Goal: Task Accomplishment & Management: Use online tool/utility

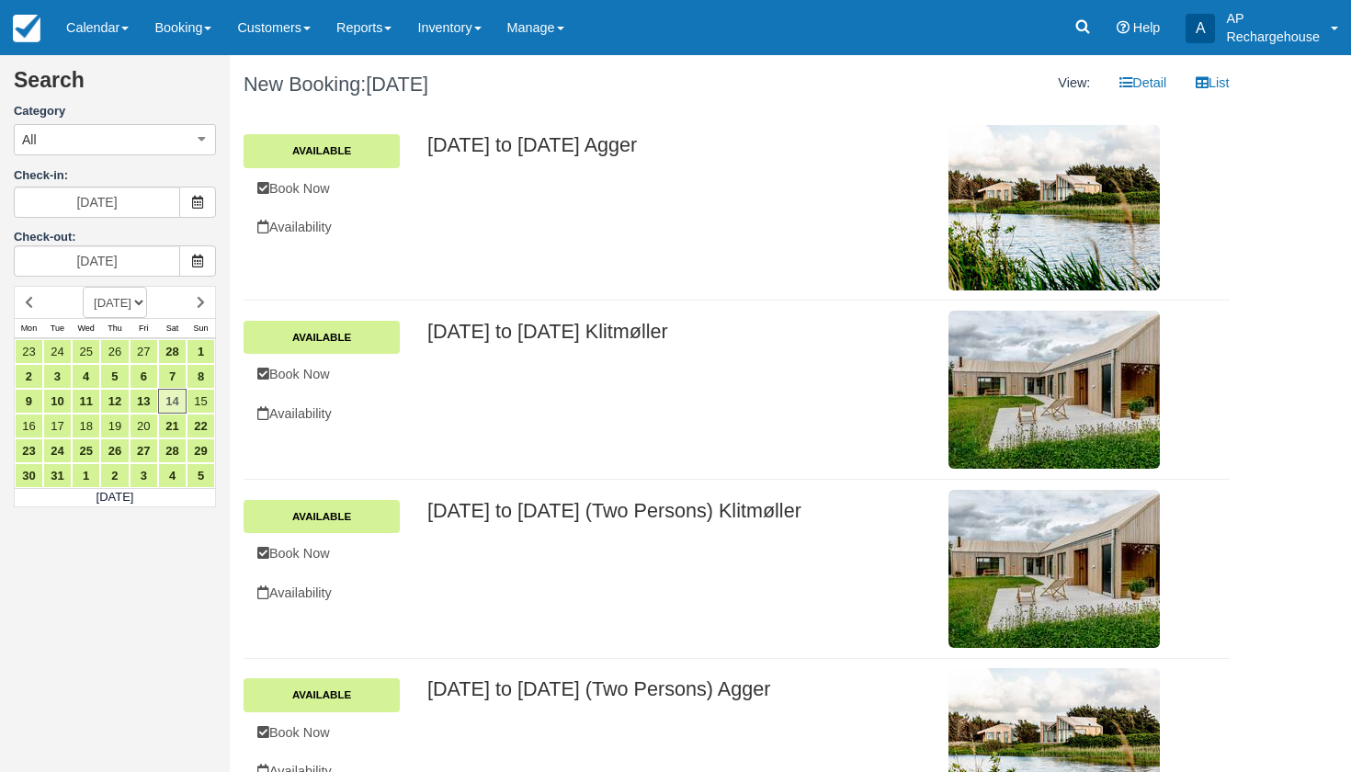
scroll to position [63, 0]
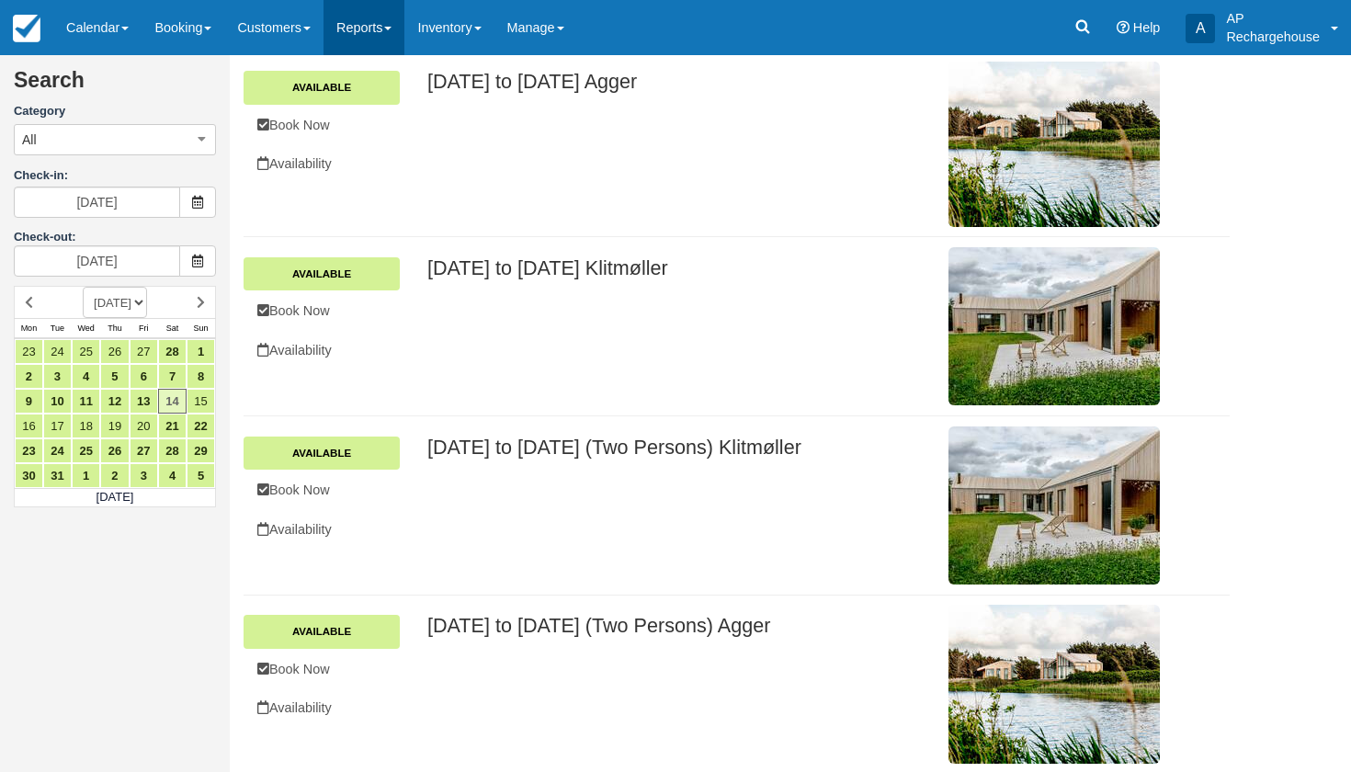
click at [355, 29] on link "Reports" at bounding box center [364, 27] width 81 height 55
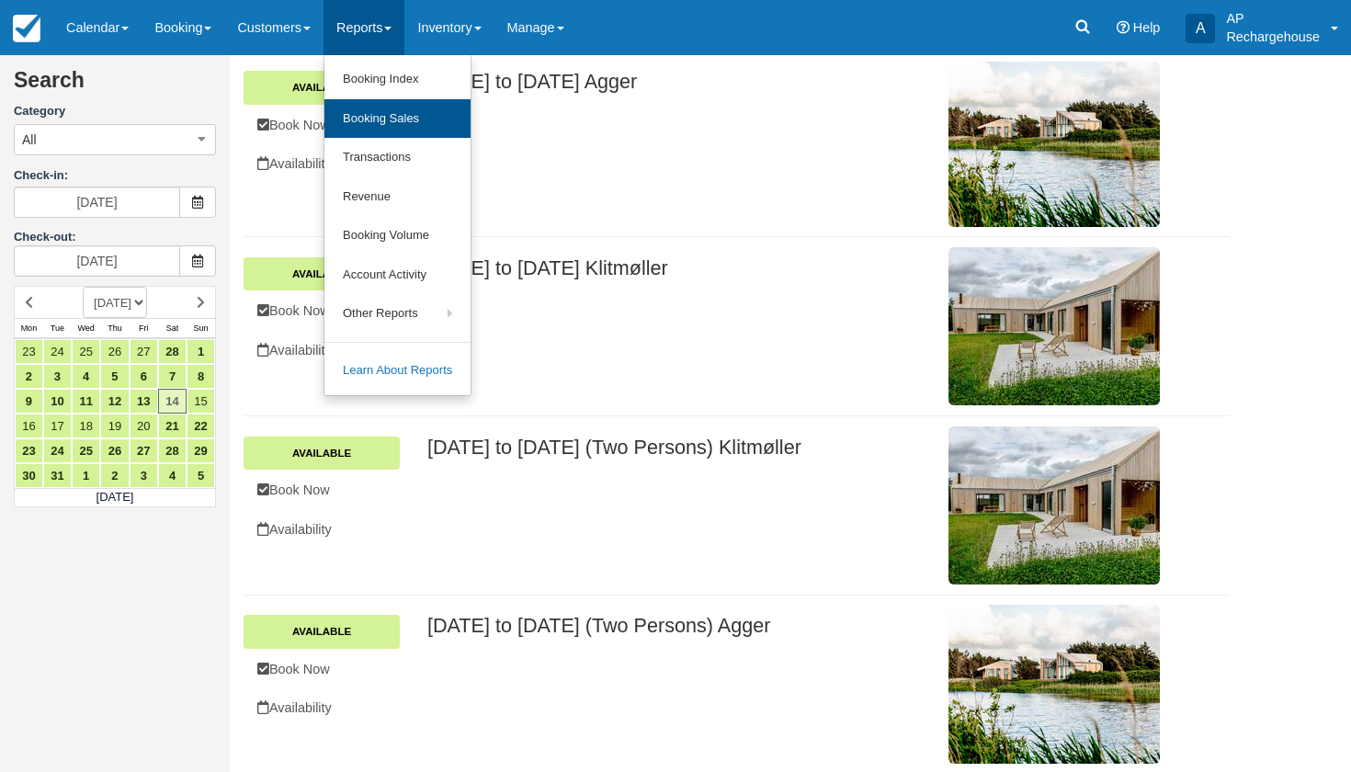
click at [403, 114] on link "Booking Sales" at bounding box center [397, 119] width 146 height 40
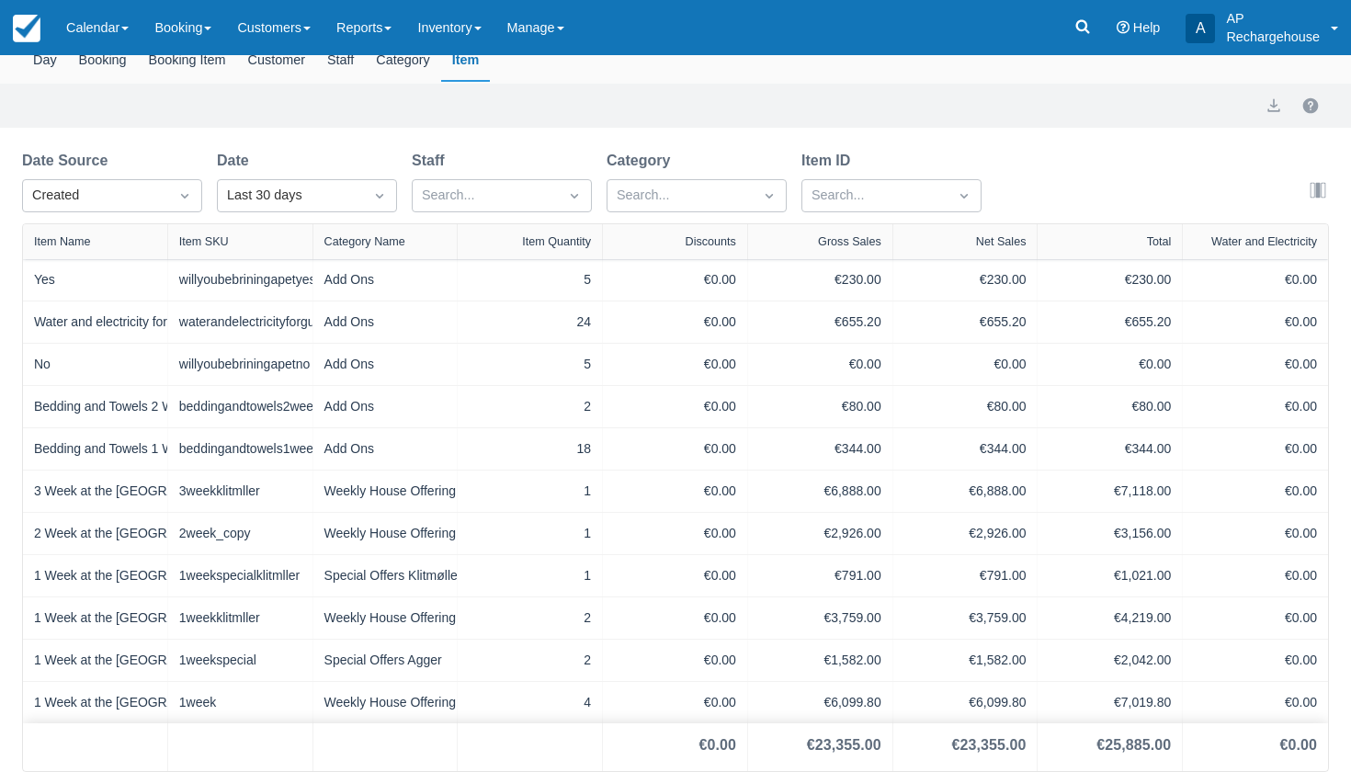
scroll to position [107, 0]
click at [166, 199] on div "Created" at bounding box center [95, 195] width 145 height 29
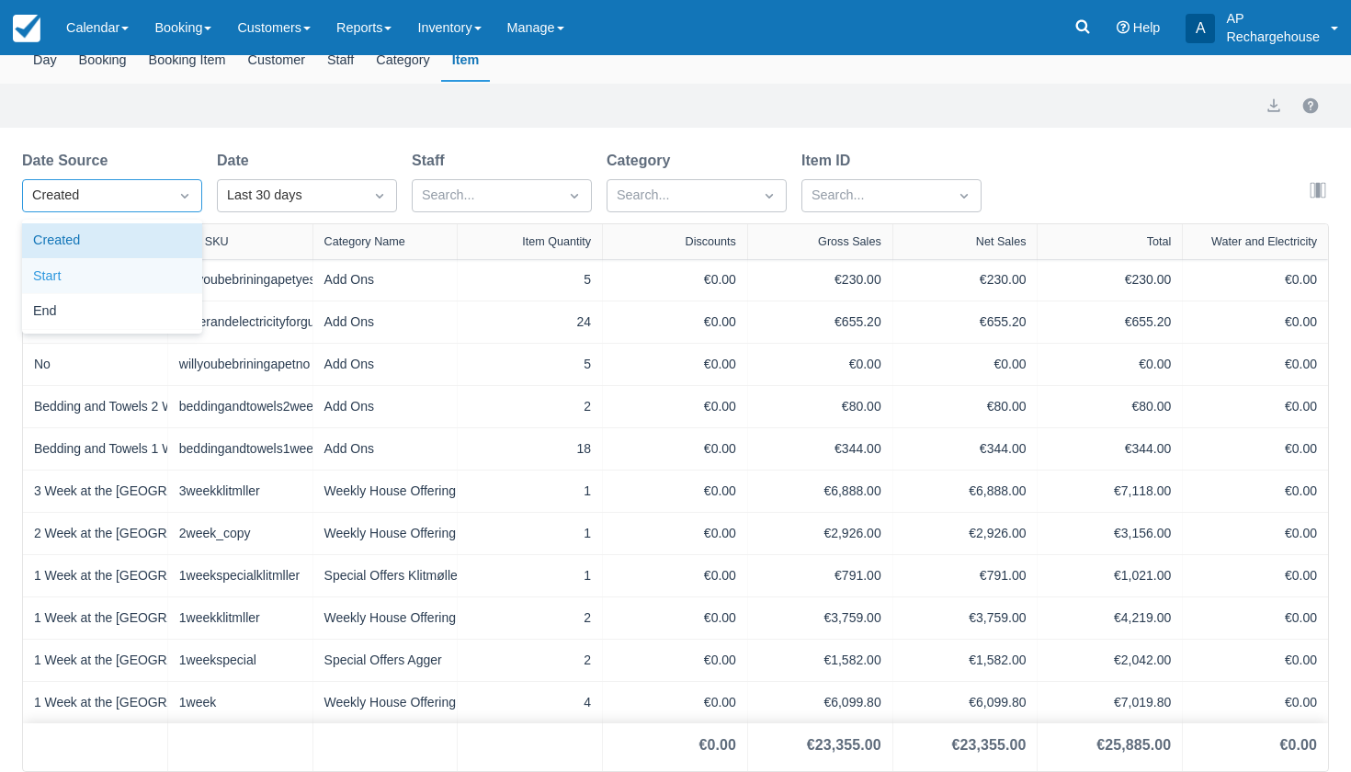
click at [129, 270] on div "Start" at bounding box center [112, 277] width 180 height 36
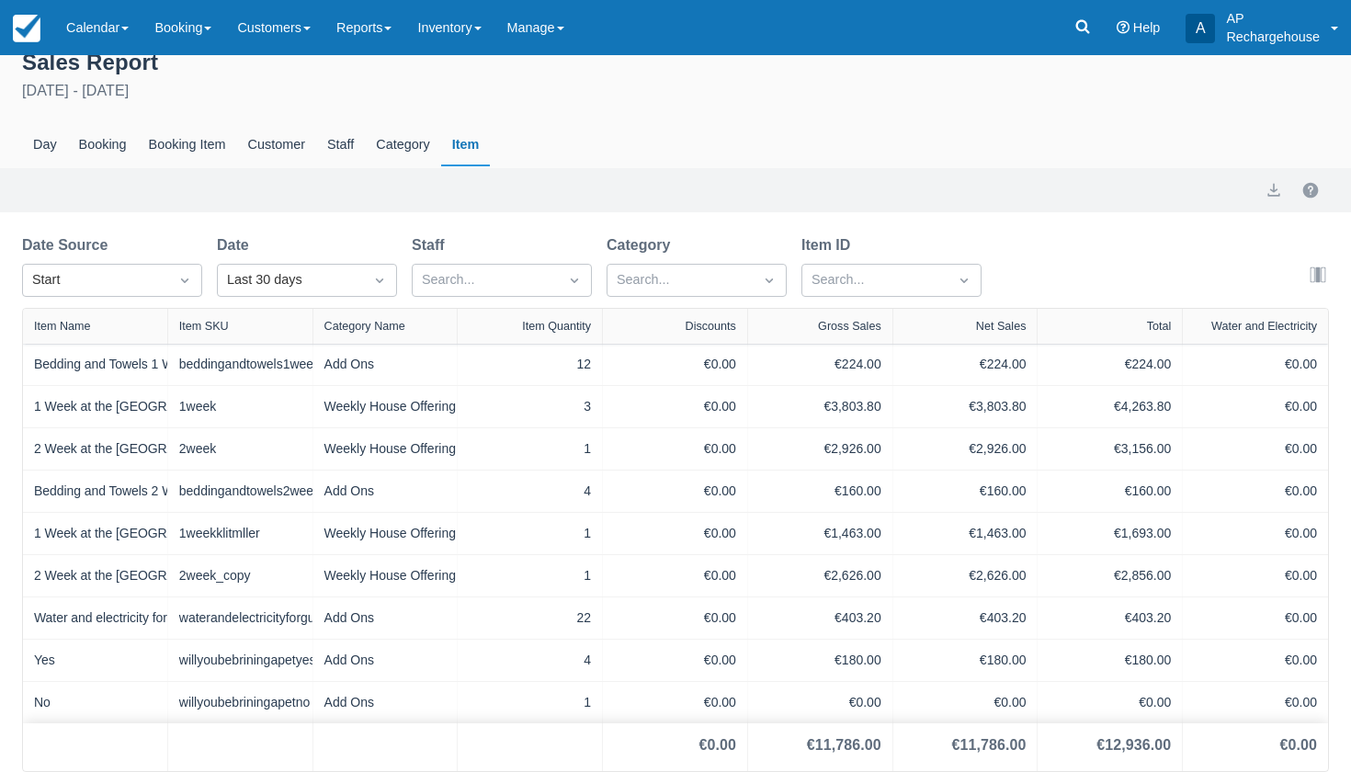
scroll to position [22, 0]
click at [235, 199] on div "Export" at bounding box center [675, 190] width 1307 height 22
click at [252, 272] on div "Last 30 days" at bounding box center [290, 280] width 127 height 20
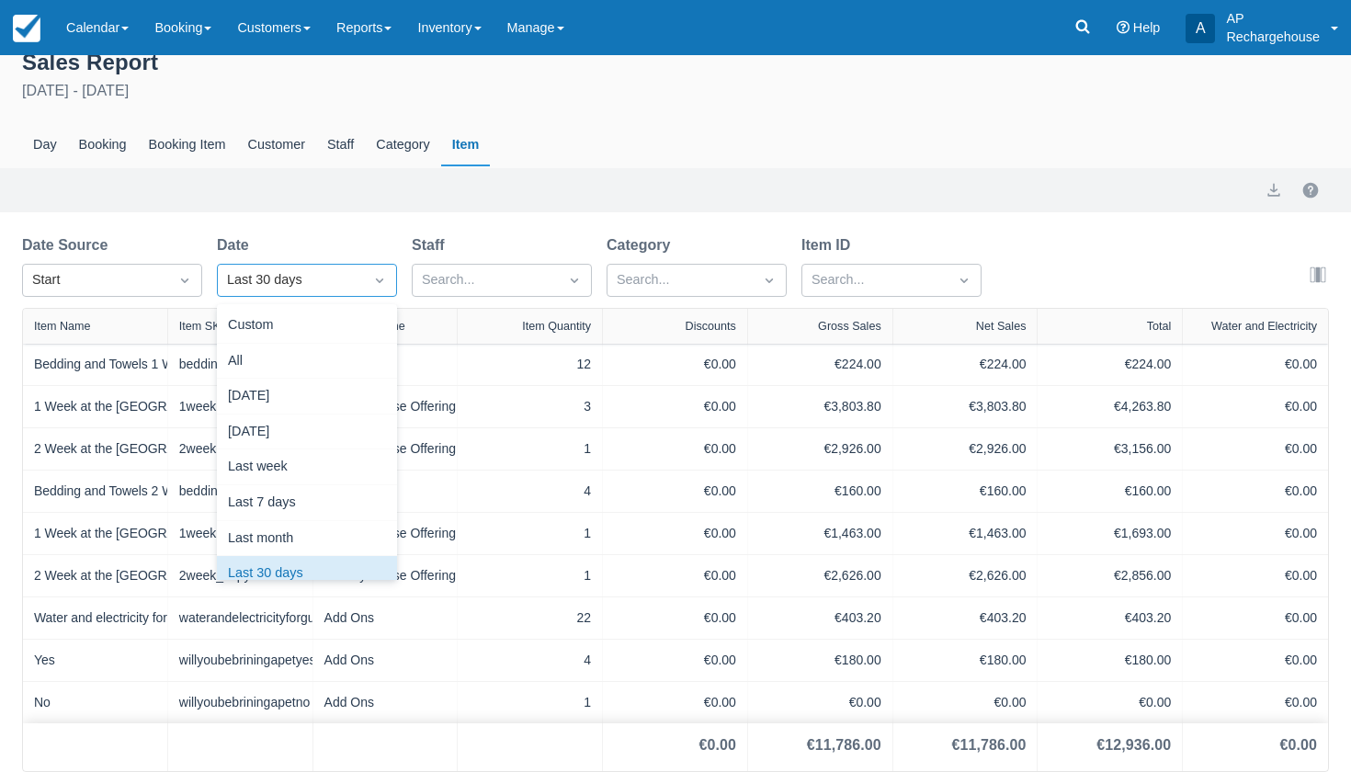
scroll to position [17, 0]
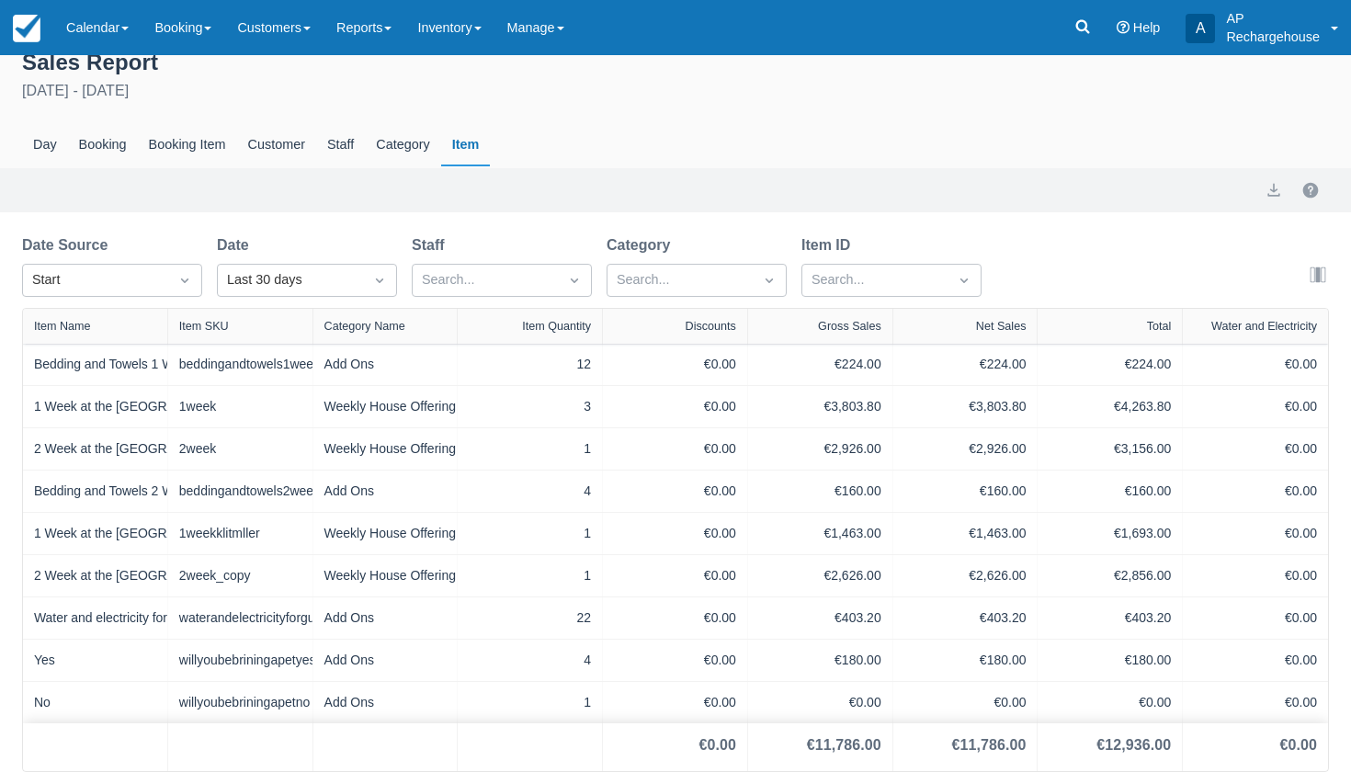
click at [259, 301] on div "Date Source Start Date Last 30 days Staff Search... Category Search... Item ID …" at bounding box center [509, 271] width 974 height 74
click at [338, 286] on div "Last 30 days" at bounding box center [290, 280] width 127 height 20
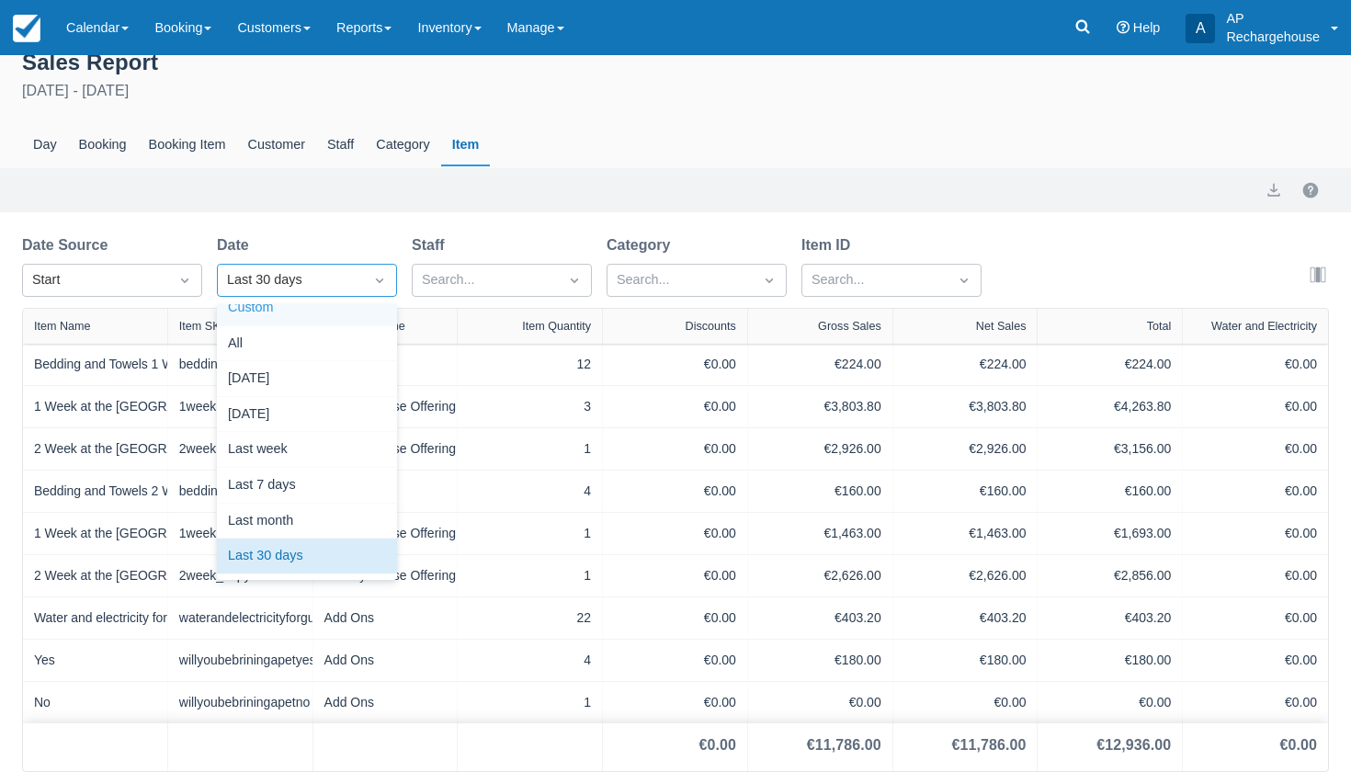
click at [327, 312] on div "Custom" at bounding box center [307, 308] width 180 height 36
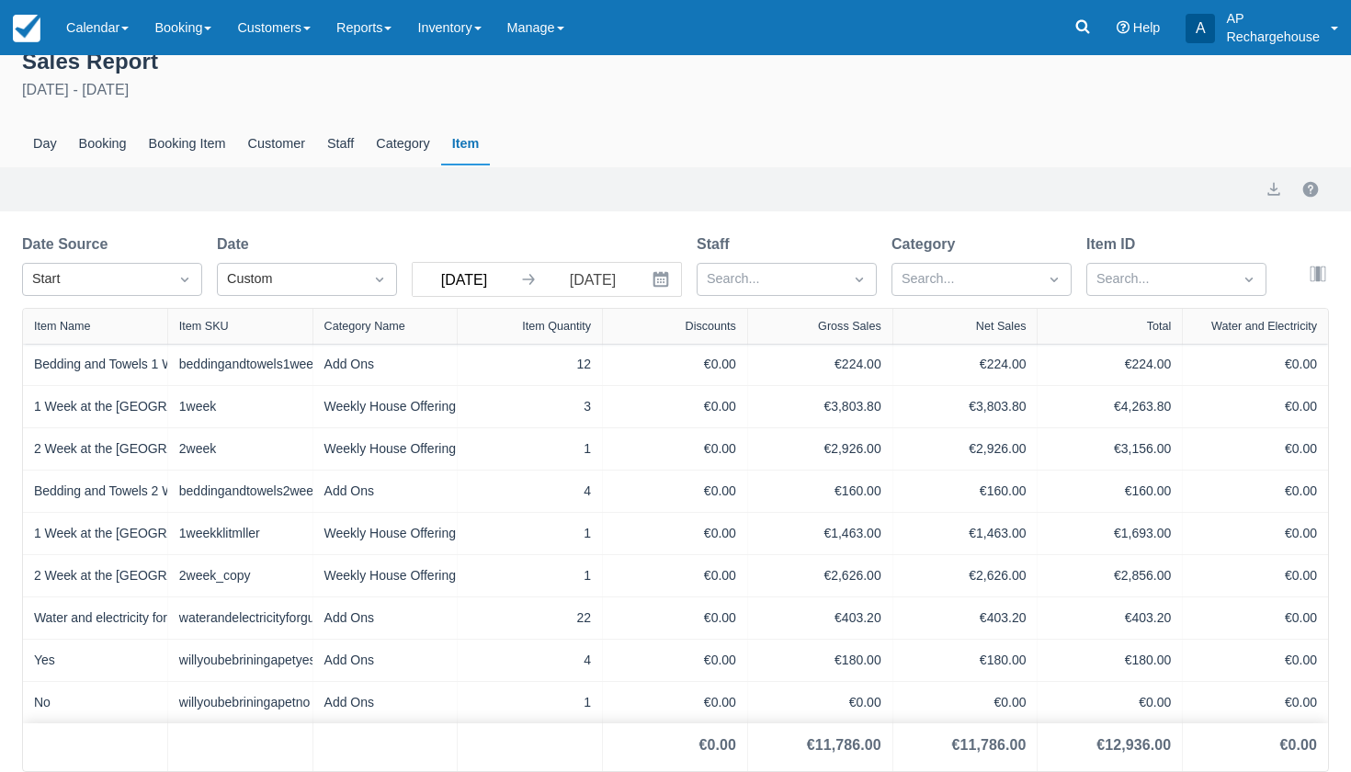
click at [486, 277] on input "Sep 05 25" at bounding box center [464, 279] width 103 height 33
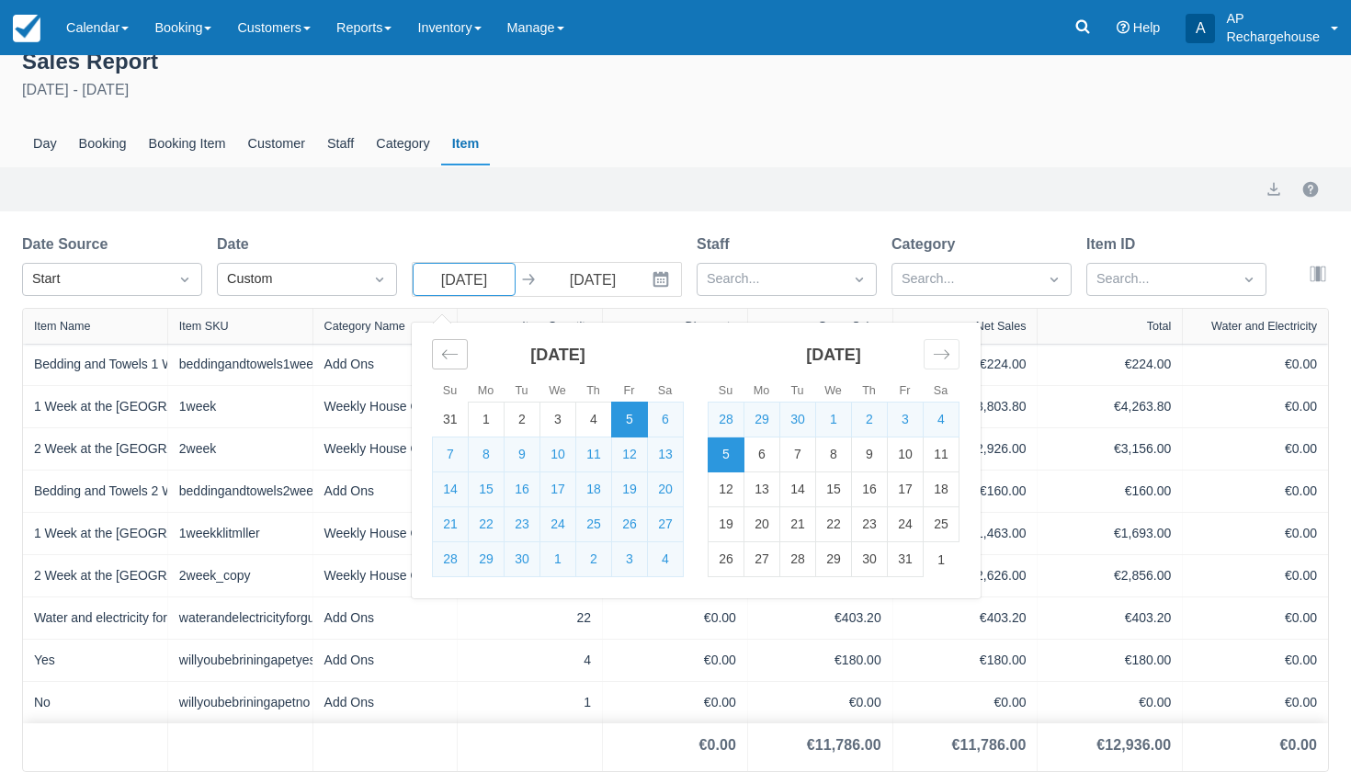
click at [448, 346] on icon "Move backward to switch to the previous month." at bounding box center [449, 354] width 17 height 17
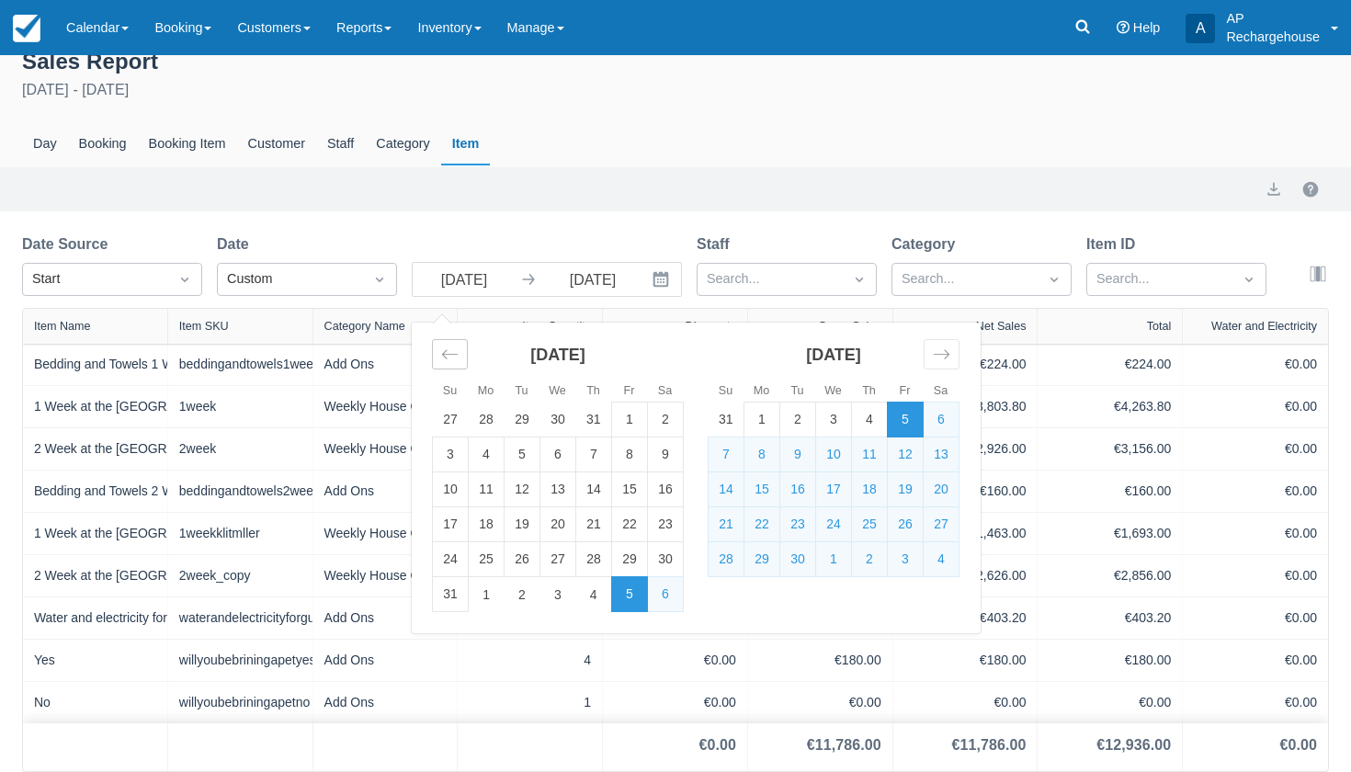
click at [448, 346] on icon "Move backward to switch to the previous month." at bounding box center [449, 354] width 17 height 17
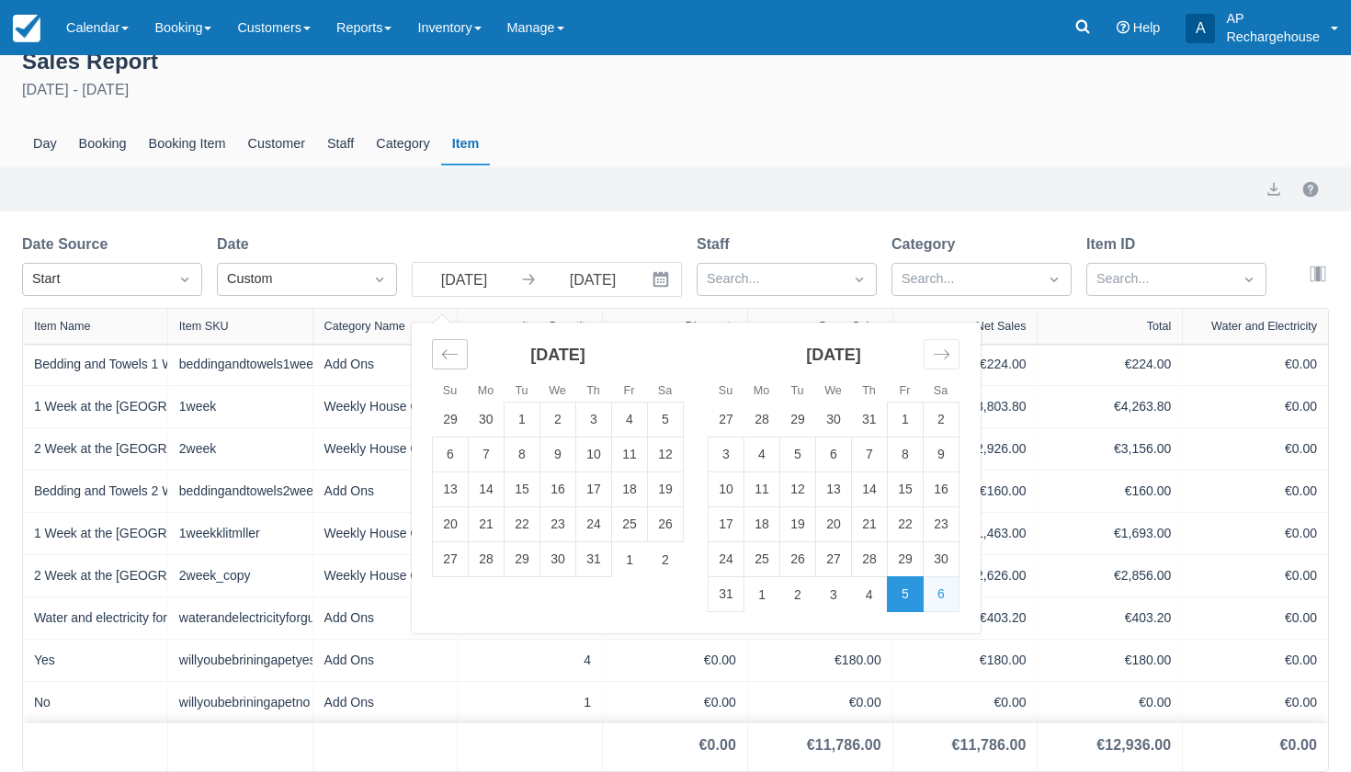
click at [448, 346] on icon "Move backward to switch to the previous month." at bounding box center [449, 354] width 17 height 17
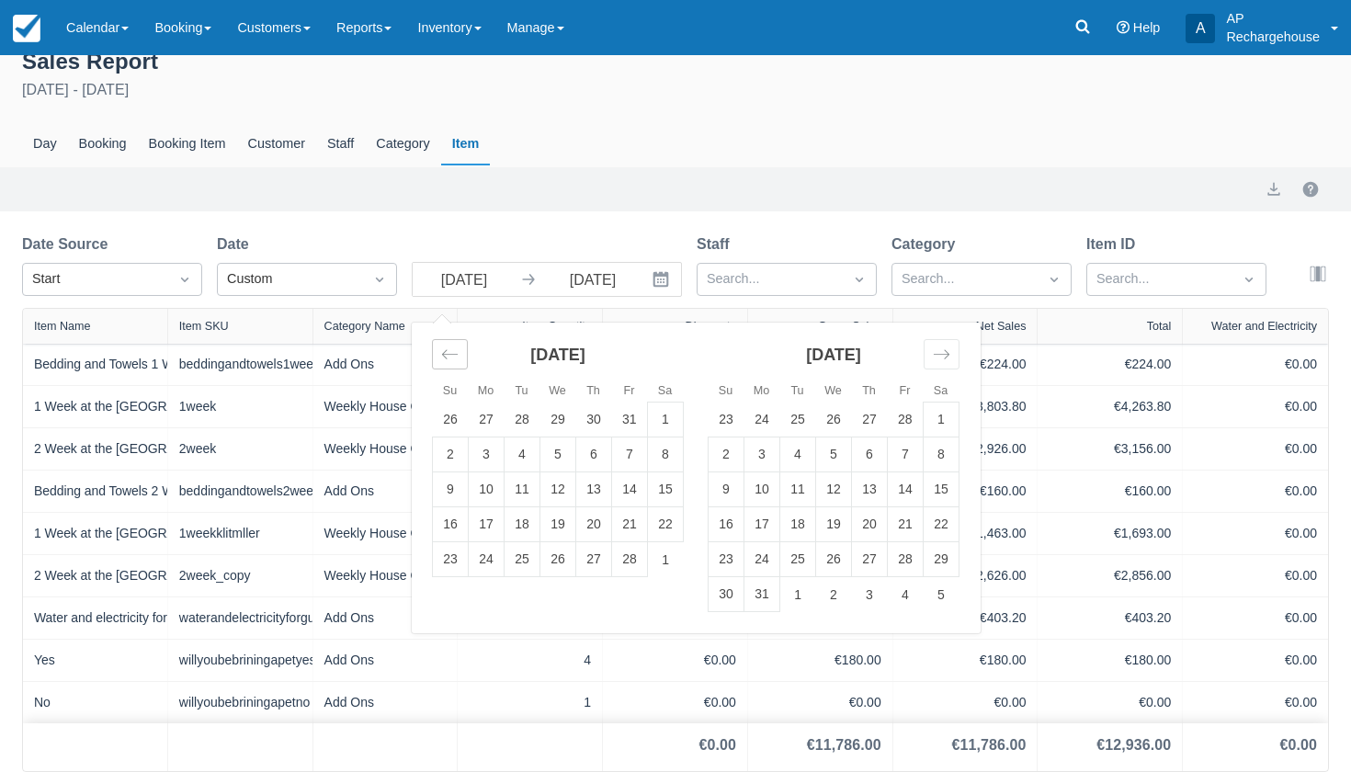
click at [448, 346] on icon "Move backward to switch to the previous month." at bounding box center [449, 354] width 17 height 17
click at [566, 418] on td "1" at bounding box center [558, 420] width 36 height 35
type input "Jan 01 25"
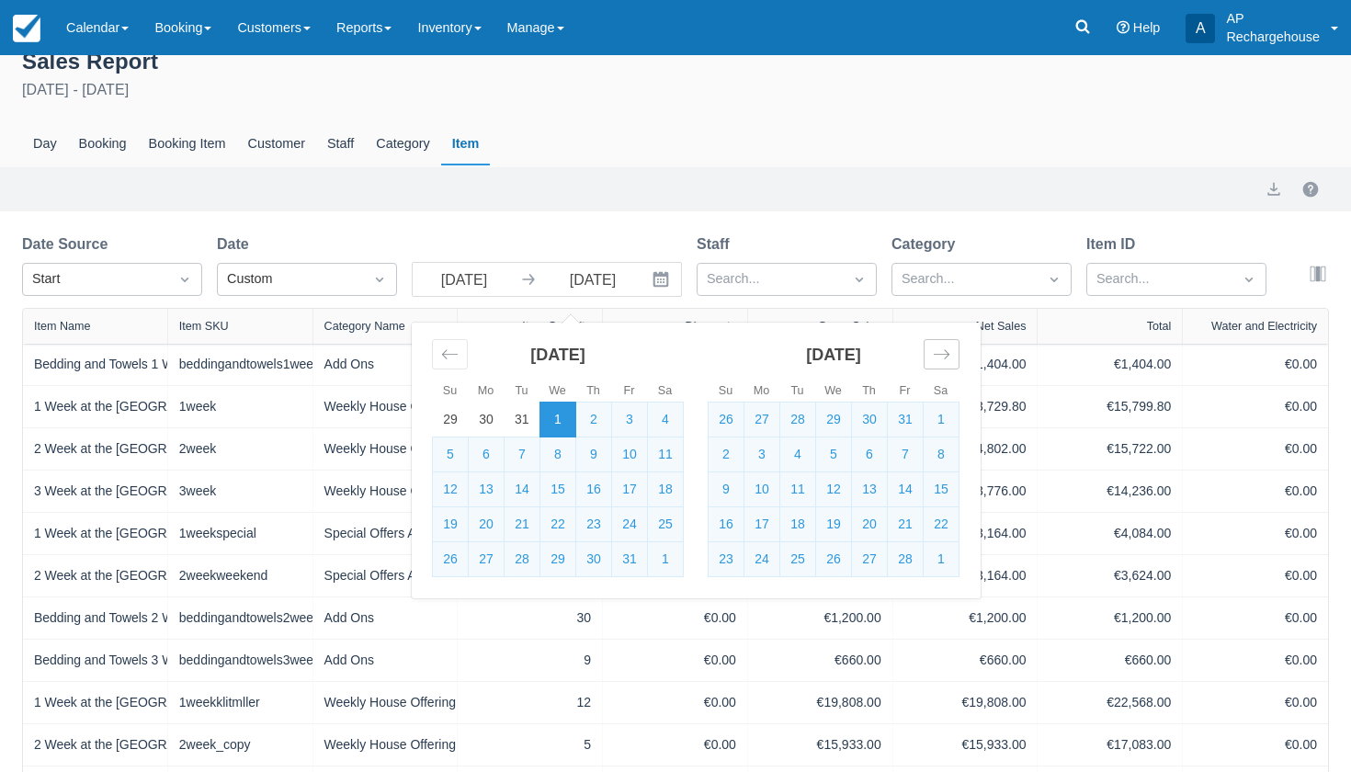
click at [937, 358] on icon "Move forward to switch to the next month." at bounding box center [941, 354] width 17 height 17
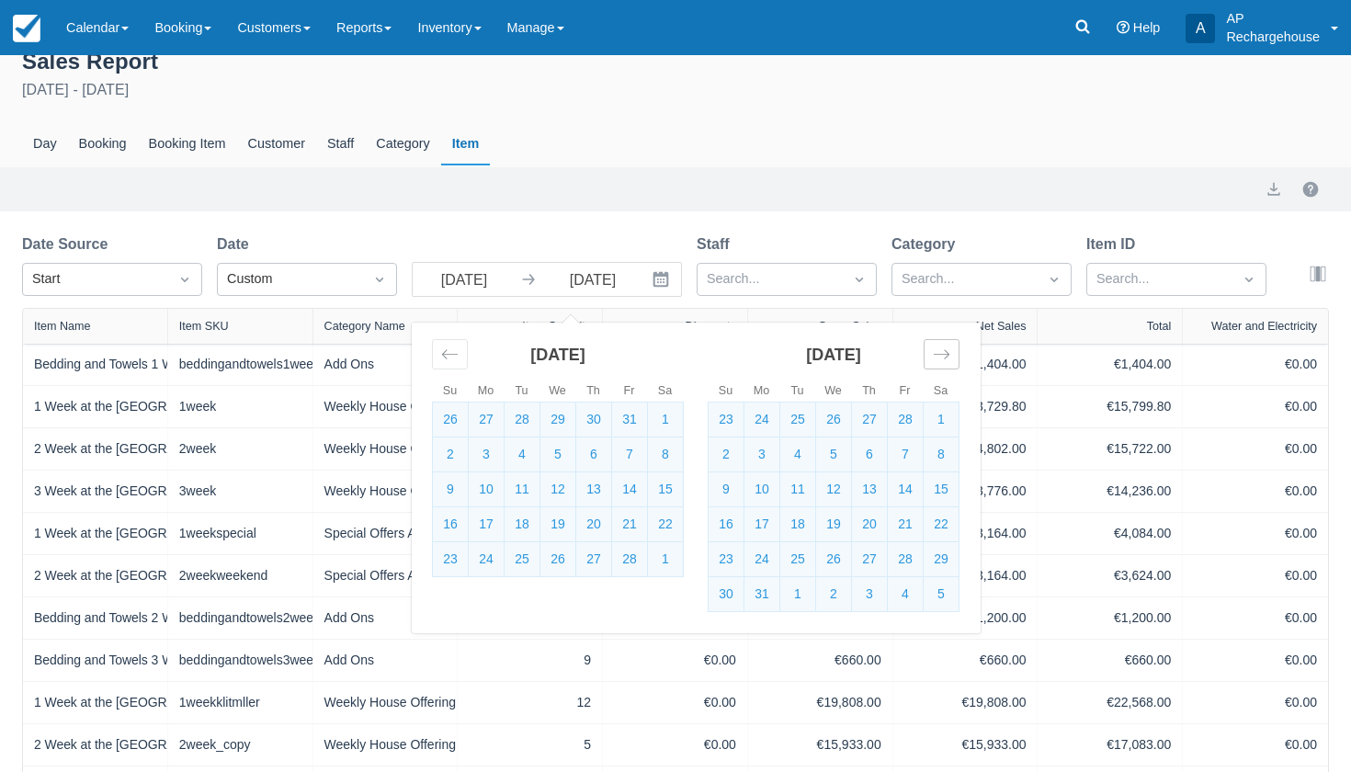
click at [937, 358] on icon "Move forward to switch to the next month." at bounding box center [941, 354] width 17 height 17
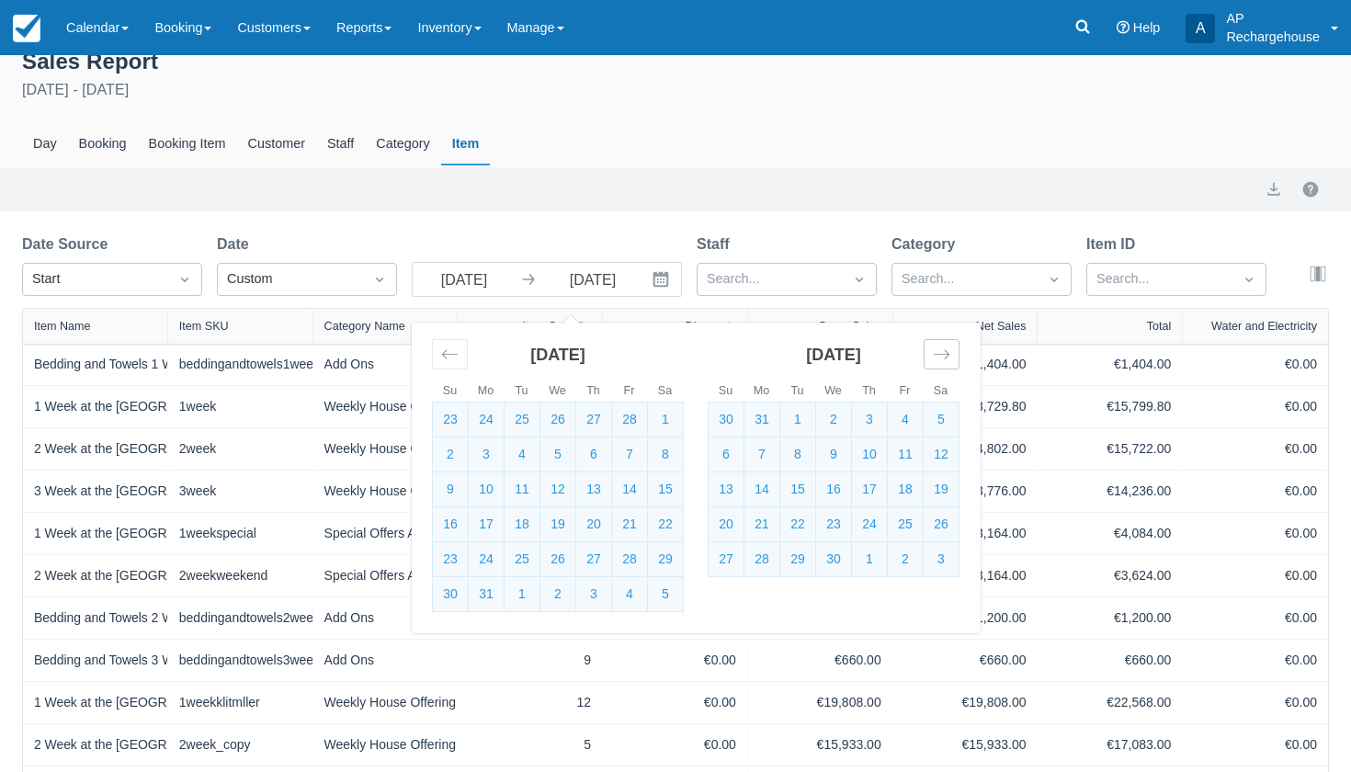
click at [937, 358] on icon "Move forward to switch to the next month." at bounding box center [941, 354] width 17 height 17
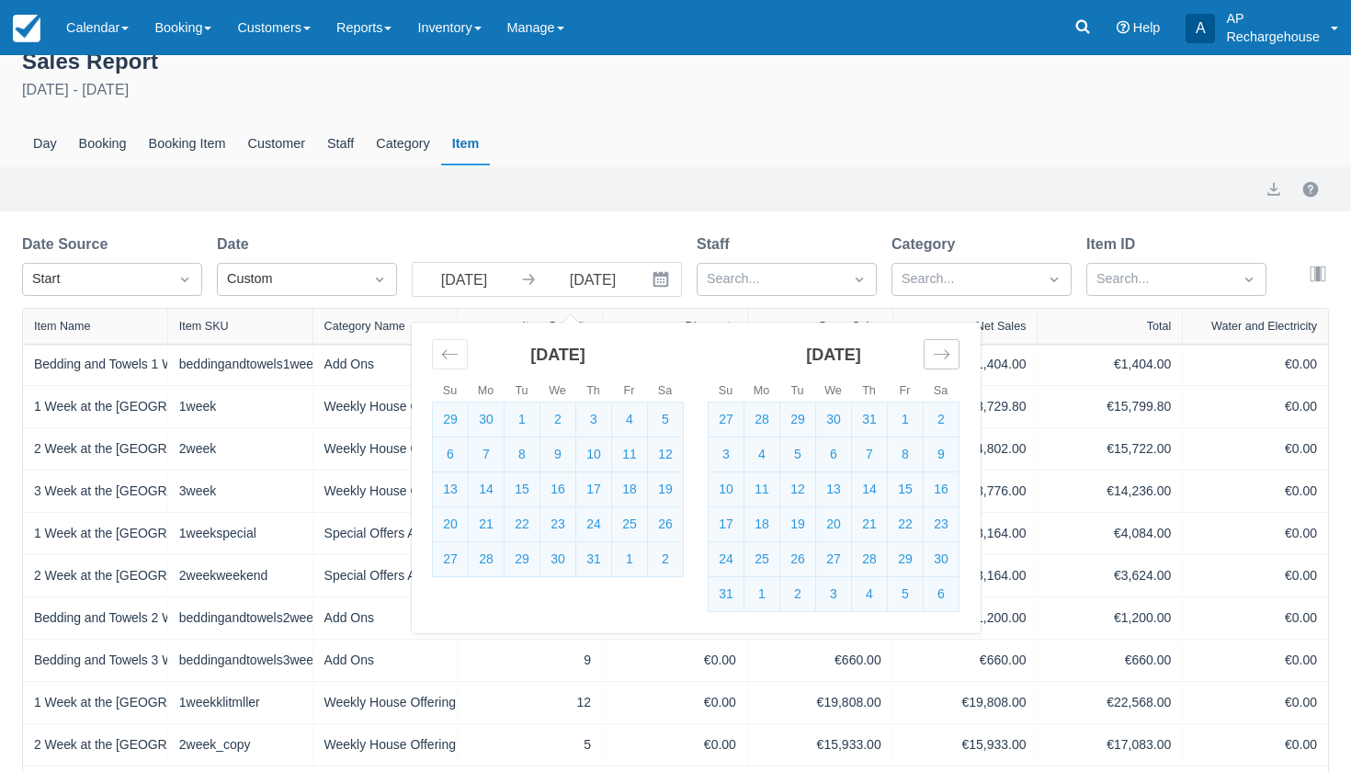
click at [937, 358] on icon "Move forward to switch to the next month." at bounding box center [941, 354] width 17 height 17
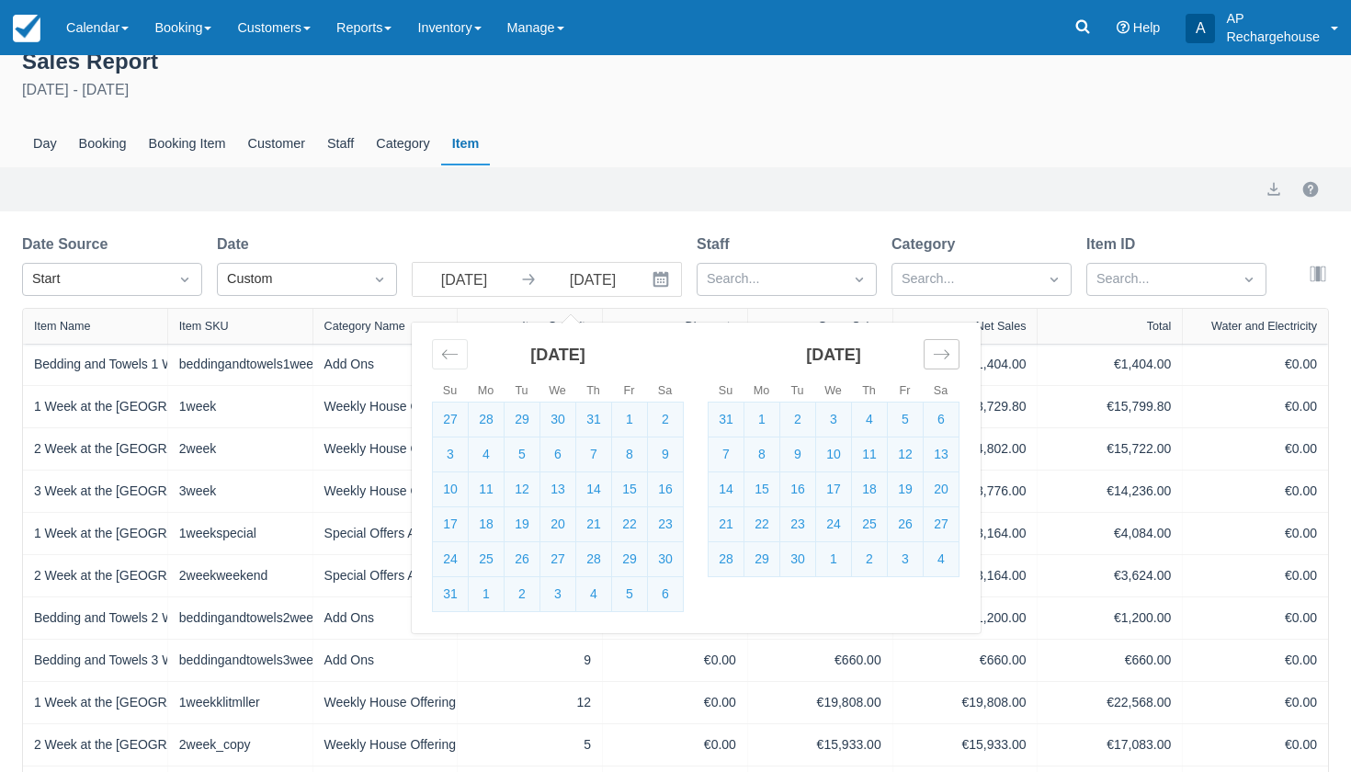
click at [937, 358] on icon "Move forward to switch to the next month." at bounding box center [941, 354] width 17 height 17
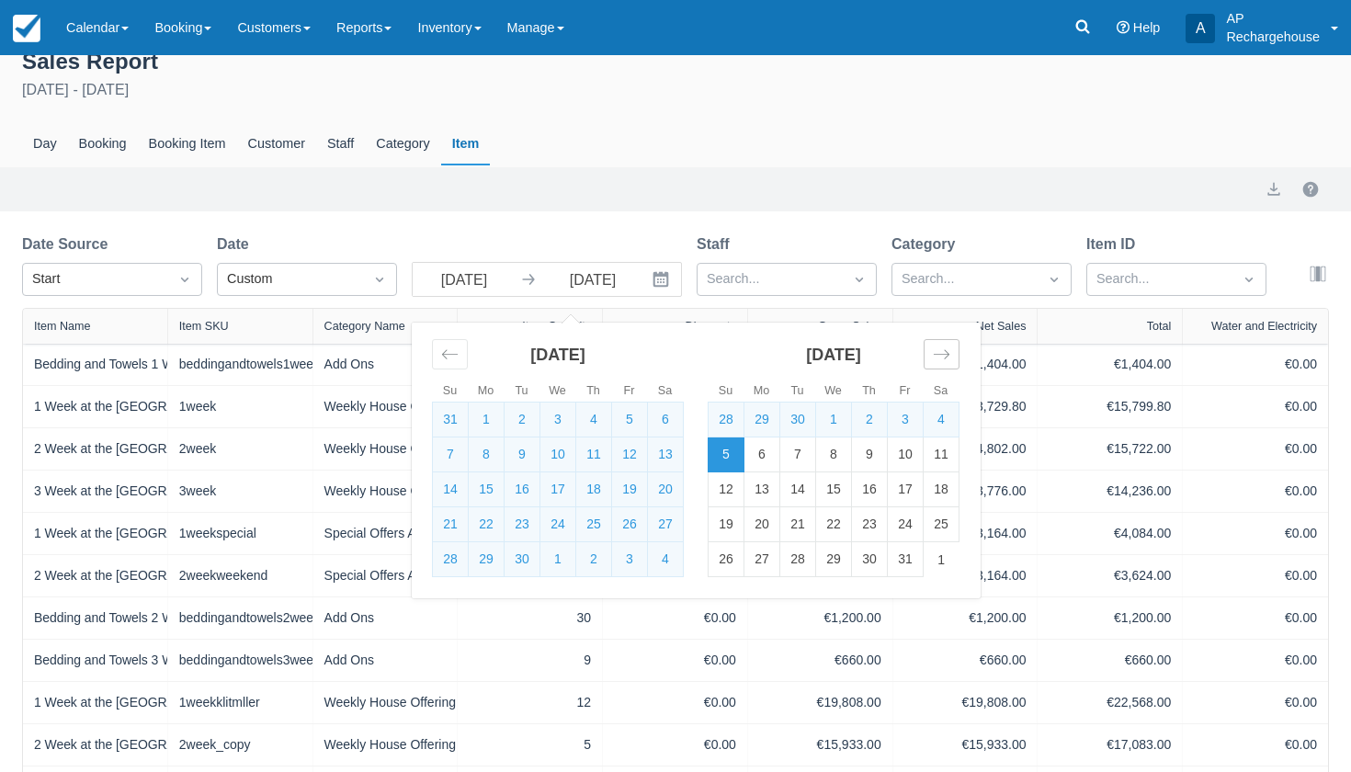
click at [937, 358] on icon "Move forward to switch to the next month." at bounding box center [941, 354] width 17 height 17
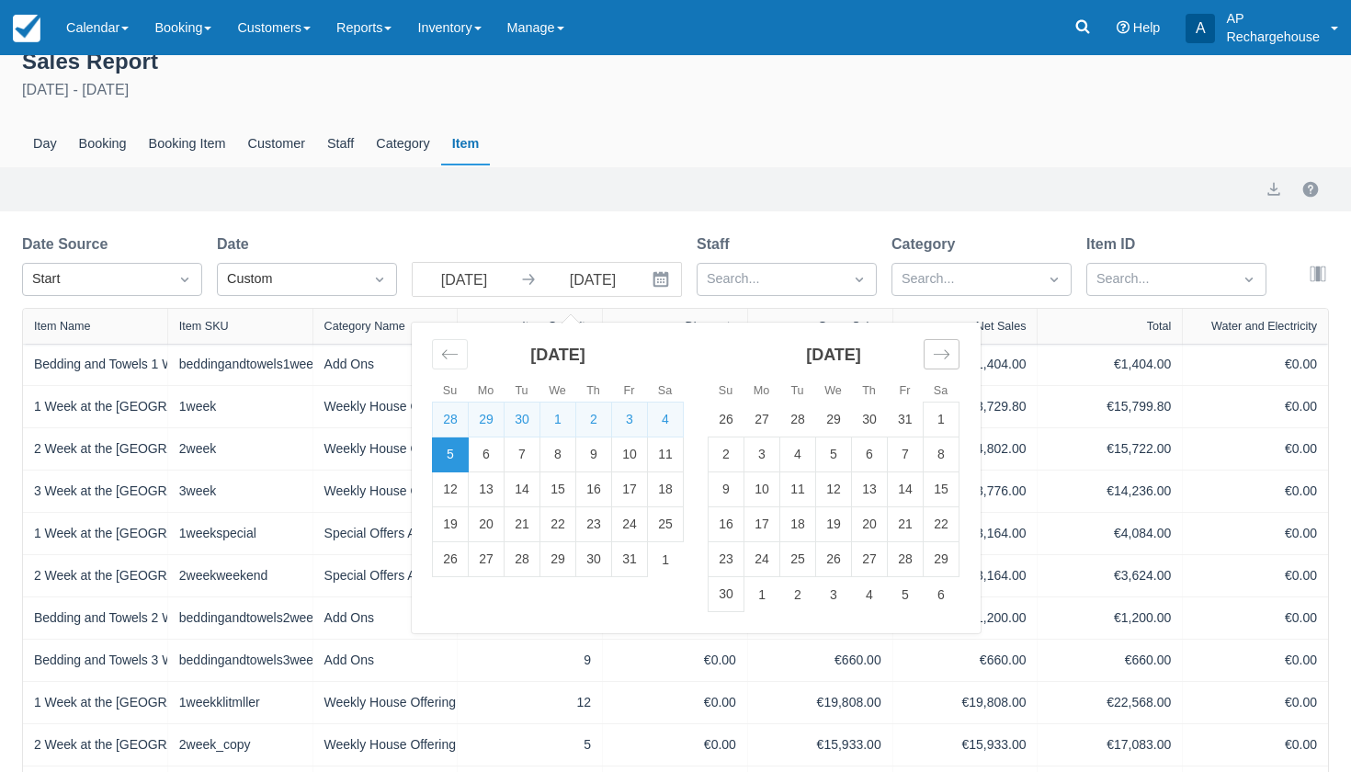
click at [937, 358] on icon "Move forward to switch to the next month." at bounding box center [941, 354] width 17 height 17
click at [830, 565] on td "31" at bounding box center [834, 559] width 36 height 35
type input "Dec 31 25"
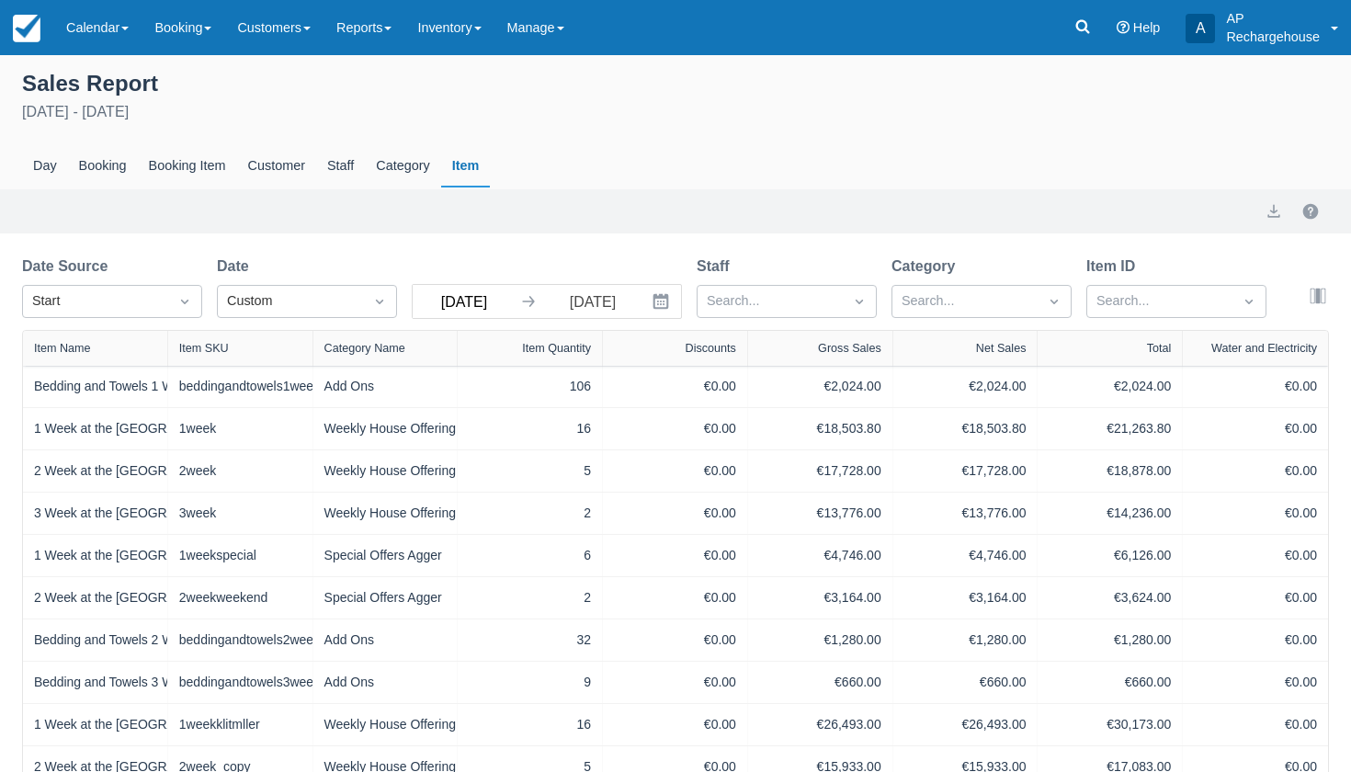
click at [495, 304] on input "Jan 01 25" at bounding box center [464, 301] width 103 height 33
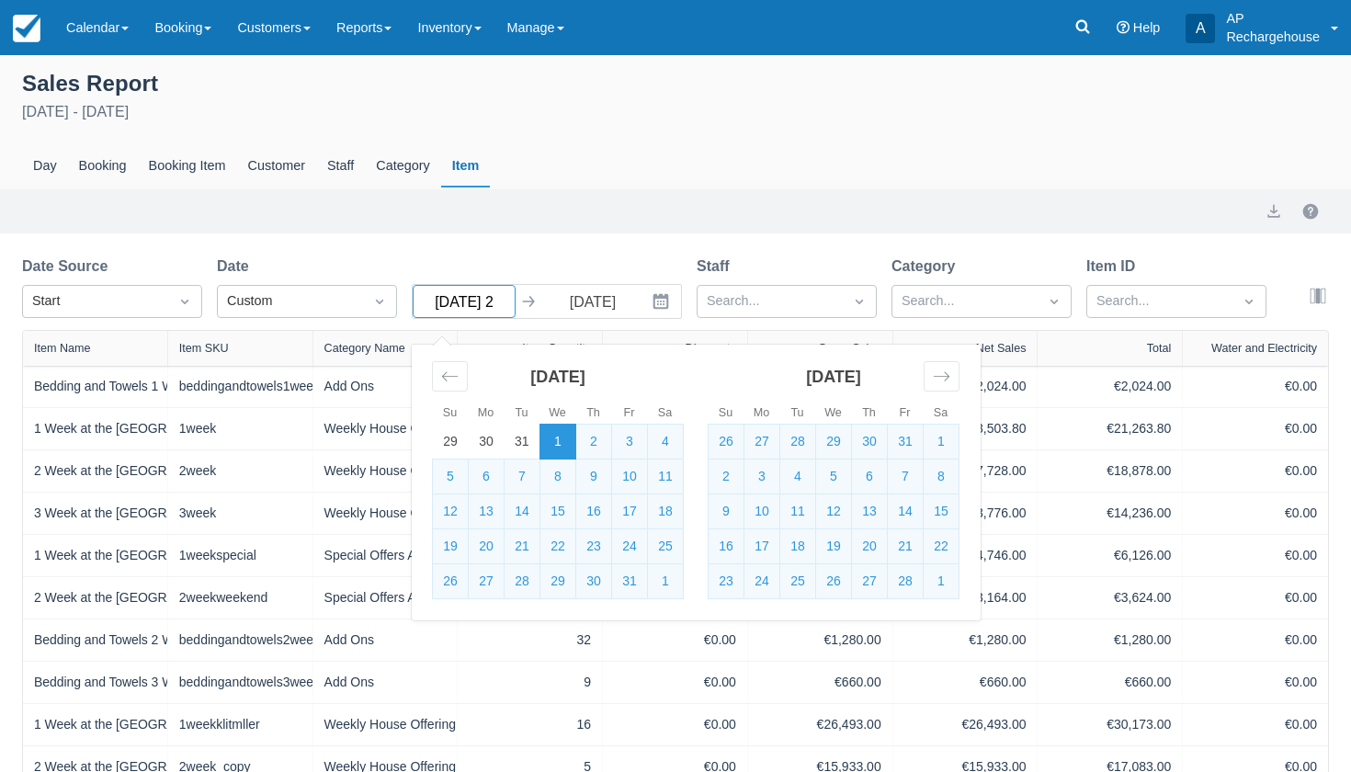
type input "Jan 01 26"
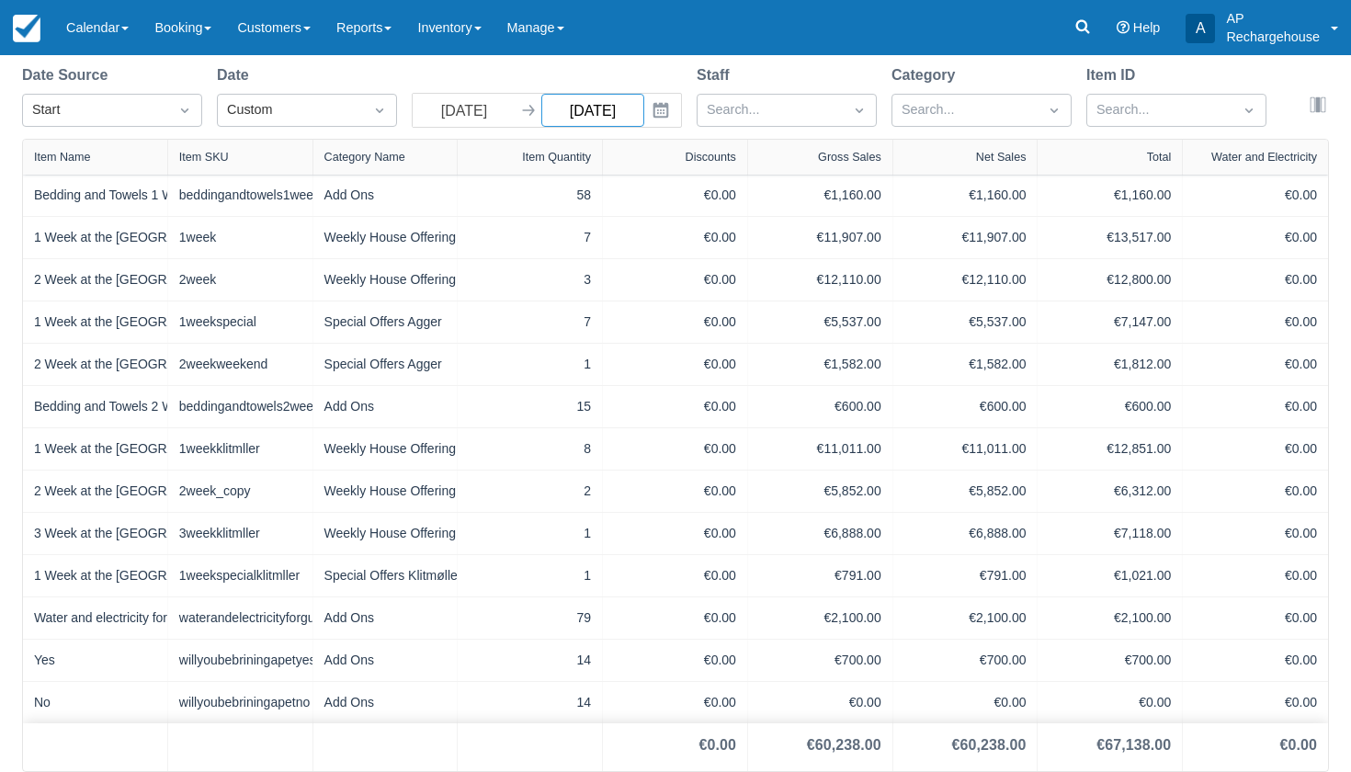
scroll to position [193, 0]
type input "Dec 31 26"
click at [381, 28] on link "Reports" at bounding box center [364, 27] width 81 height 55
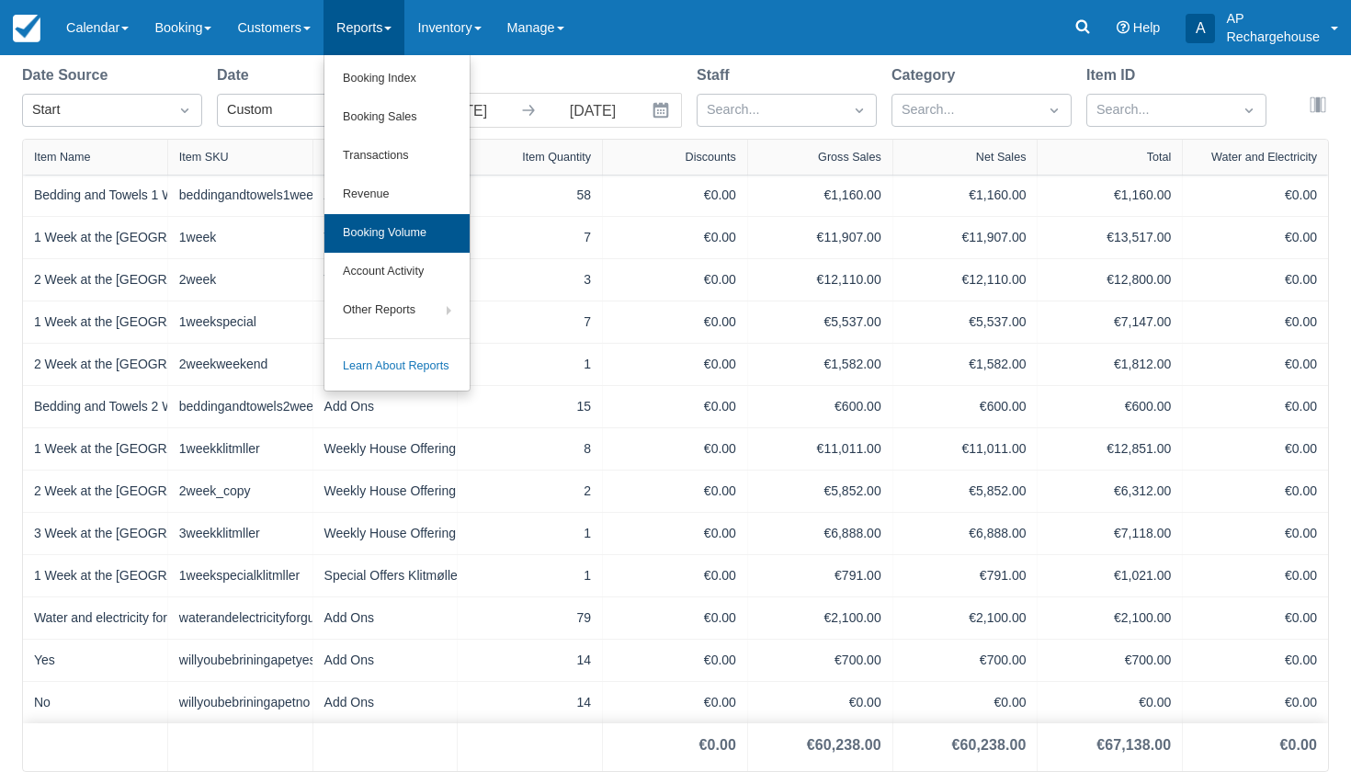
click at [398, 235] on link "Booking Volume" at bounding box center [396, 233] width 145 height 39
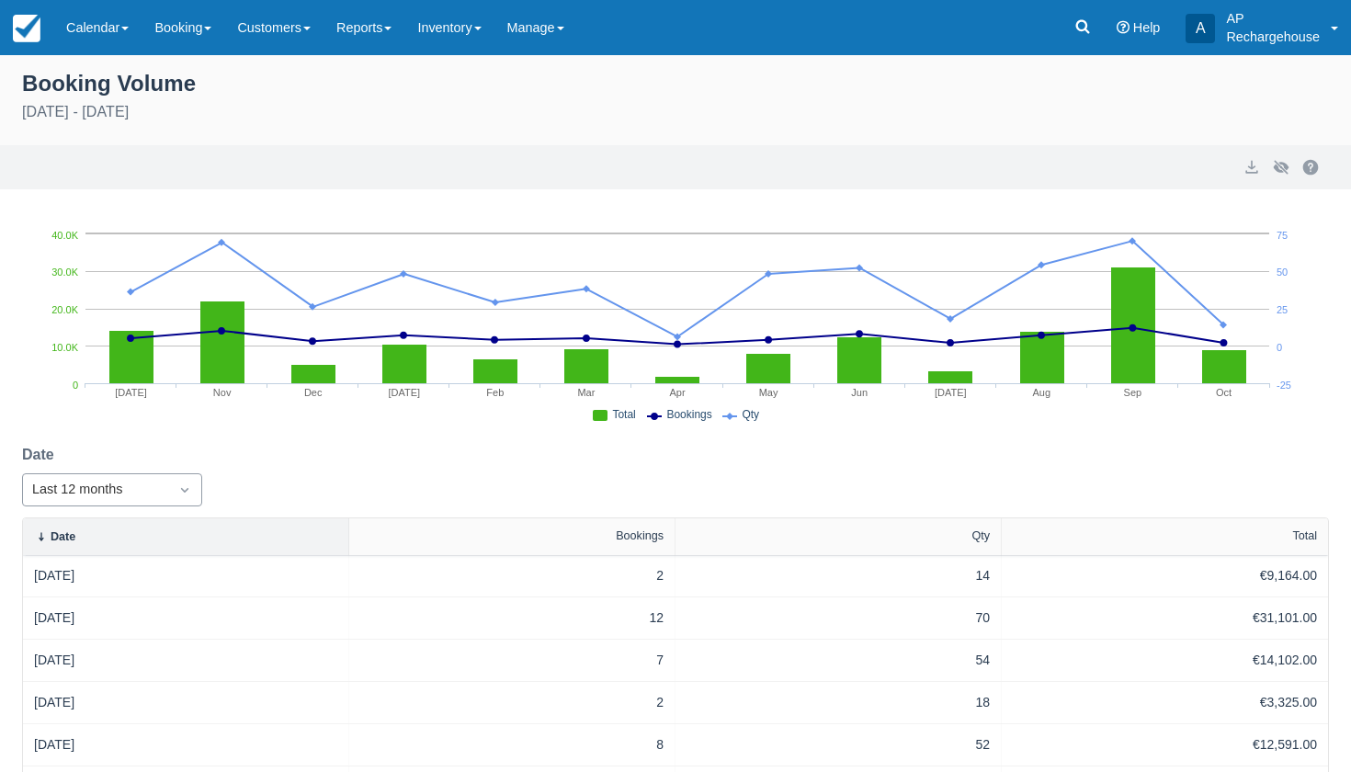
click at [185, 490] on icon "Dropdown icon" at bounding box center [185, 490] width 18 height 18
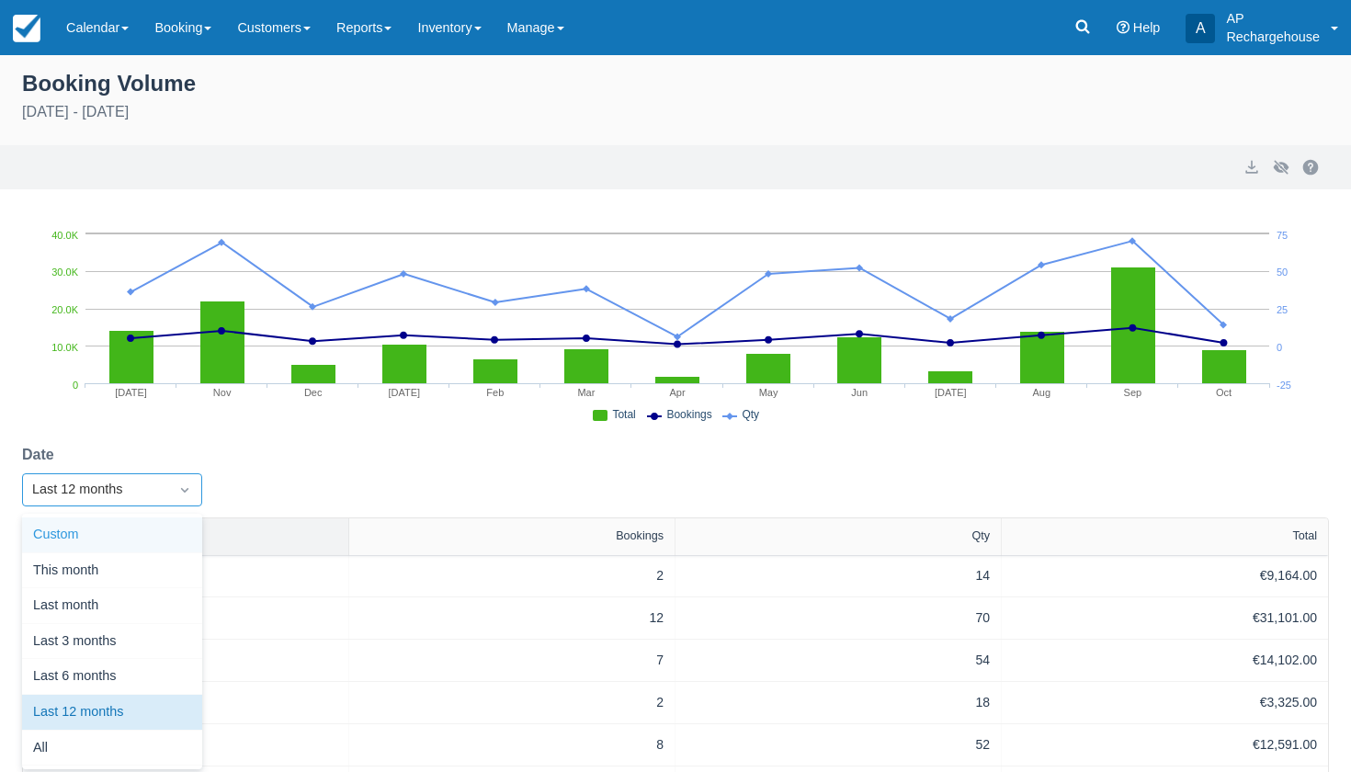
click at [131, 539] on div "Custom" at bounding box center [112, 535] width 180 height 36
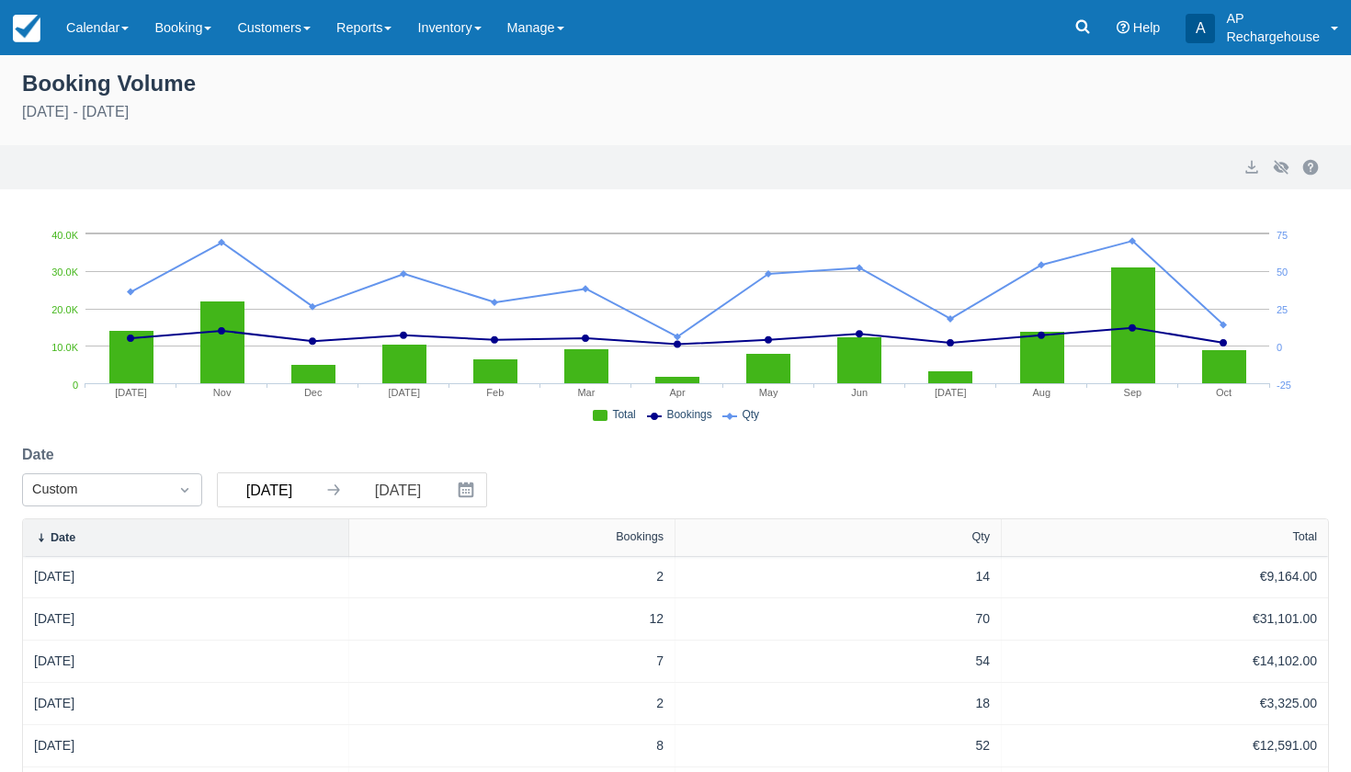
click at [301, 496] on input "[DATE]" at bounding box center [269, 489] width 103 height 33
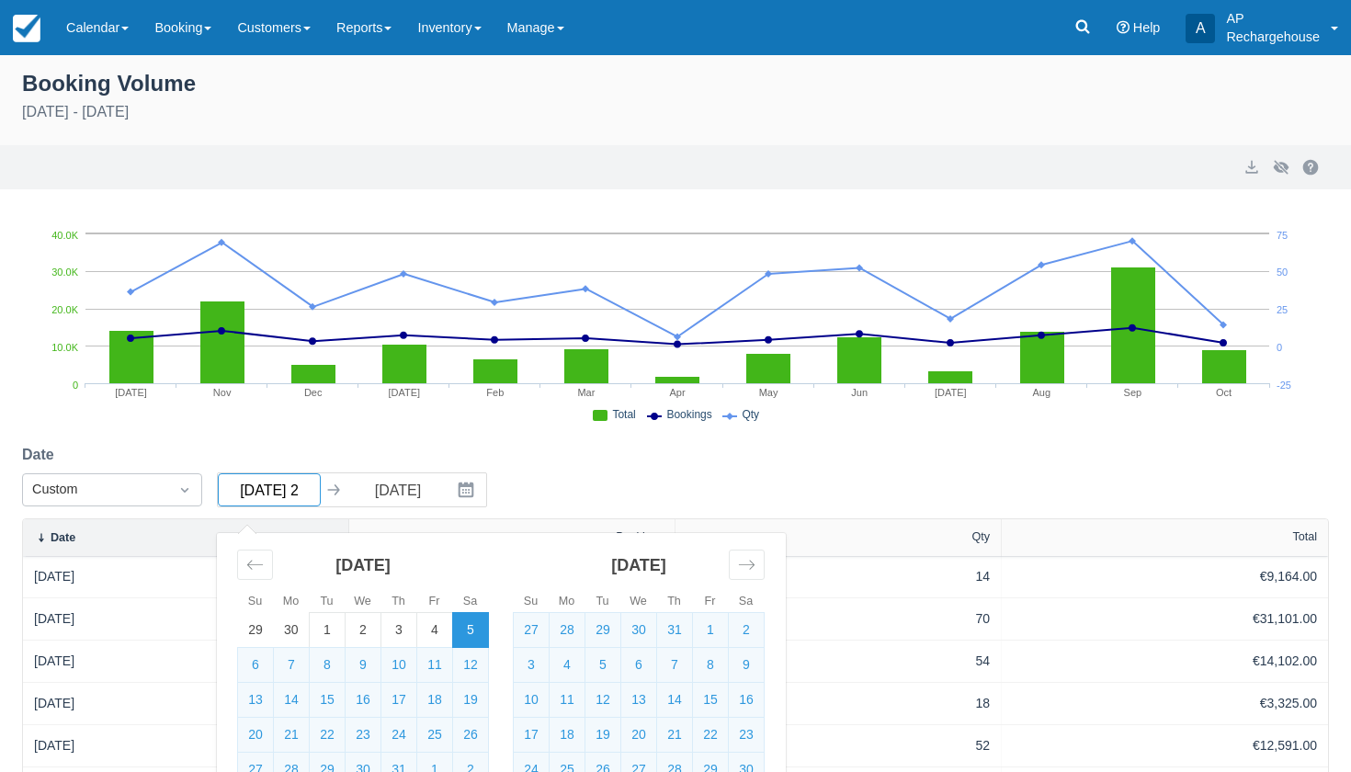
type input "[DATE]"
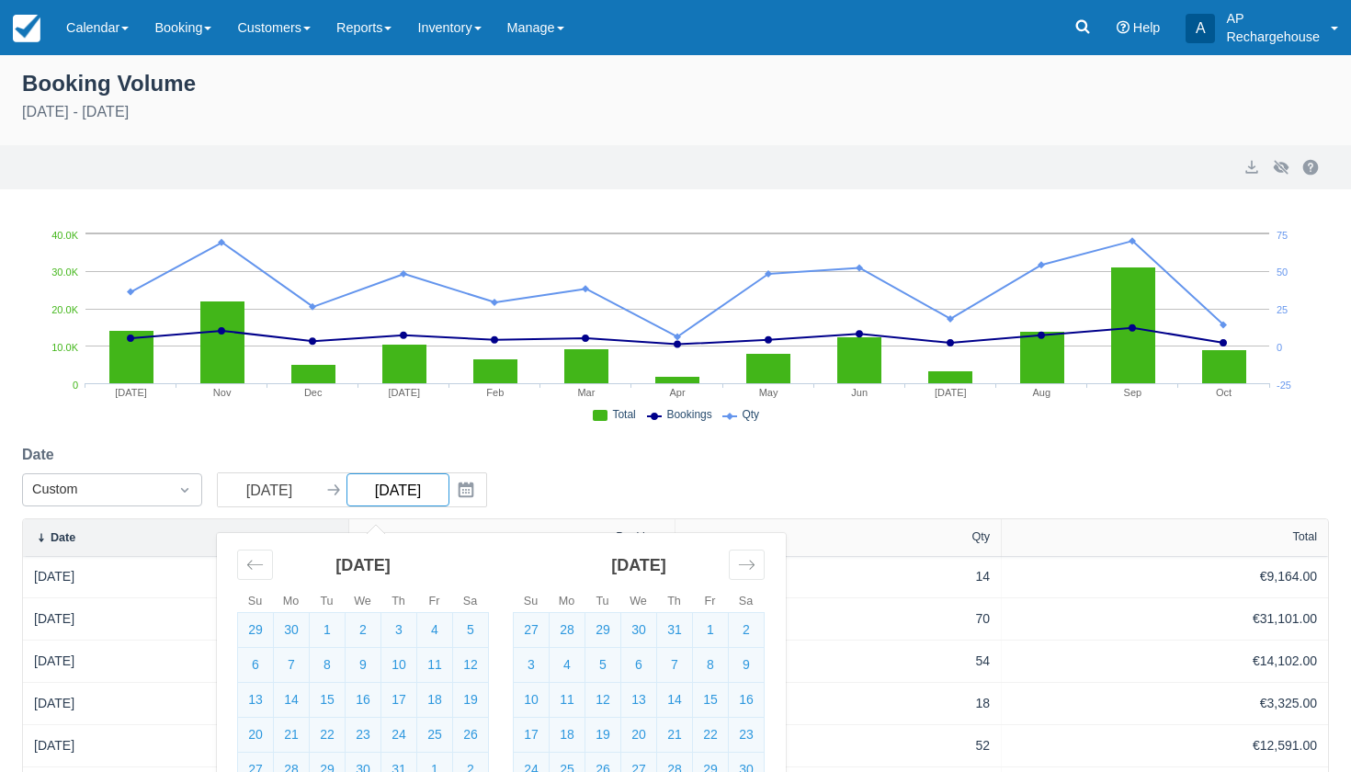
select select "20"
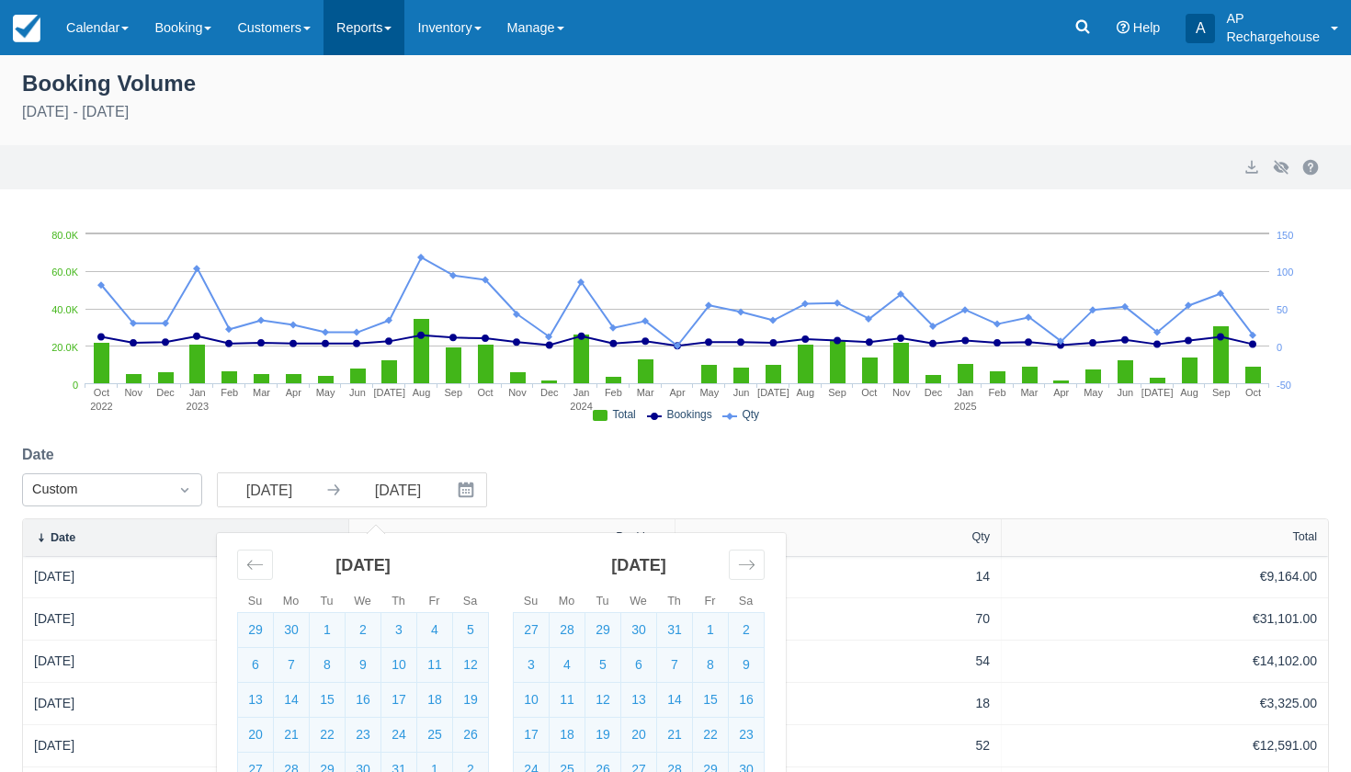
click at [385, 28] on link "Reports" at bounding box center [364, 27] width 81 height 55
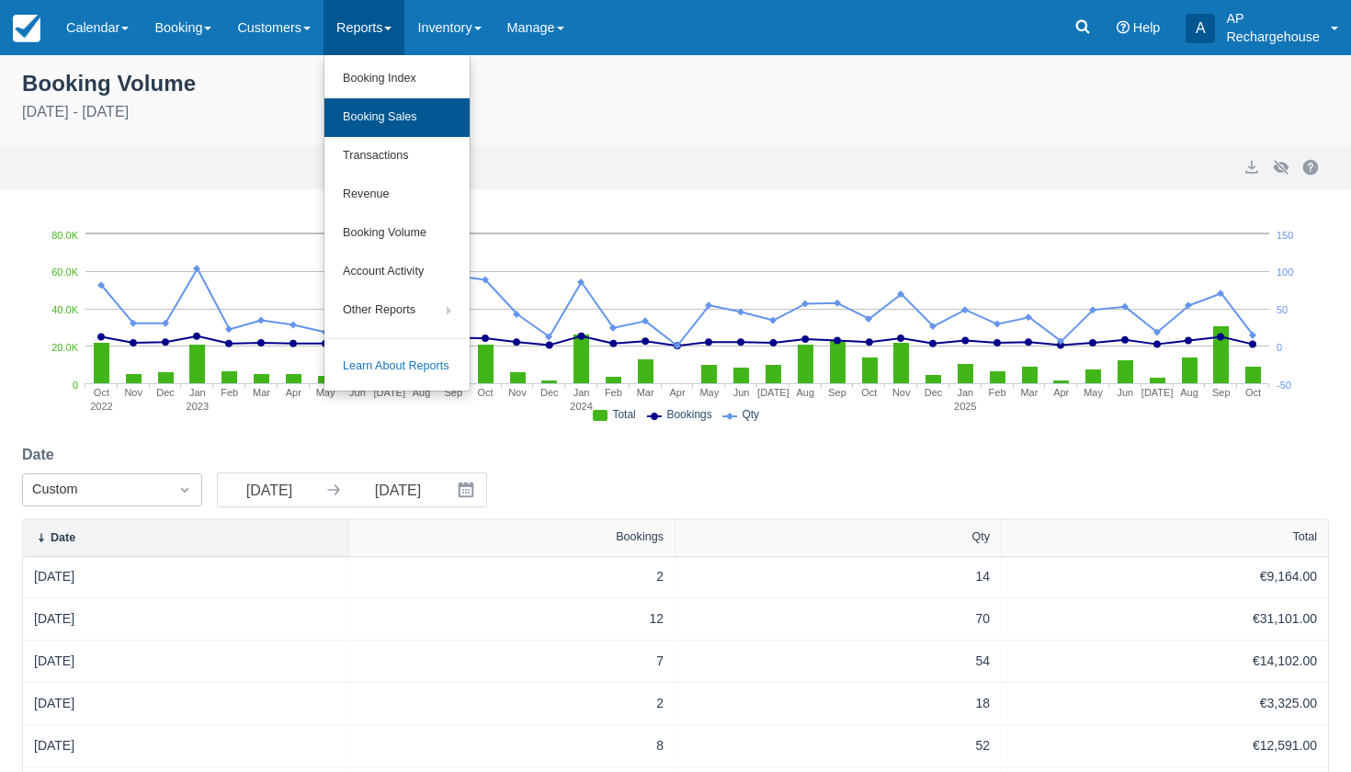
click at [395, 120] on link "Booking Sales" at bounding box center [396, 117] width 145 height 39
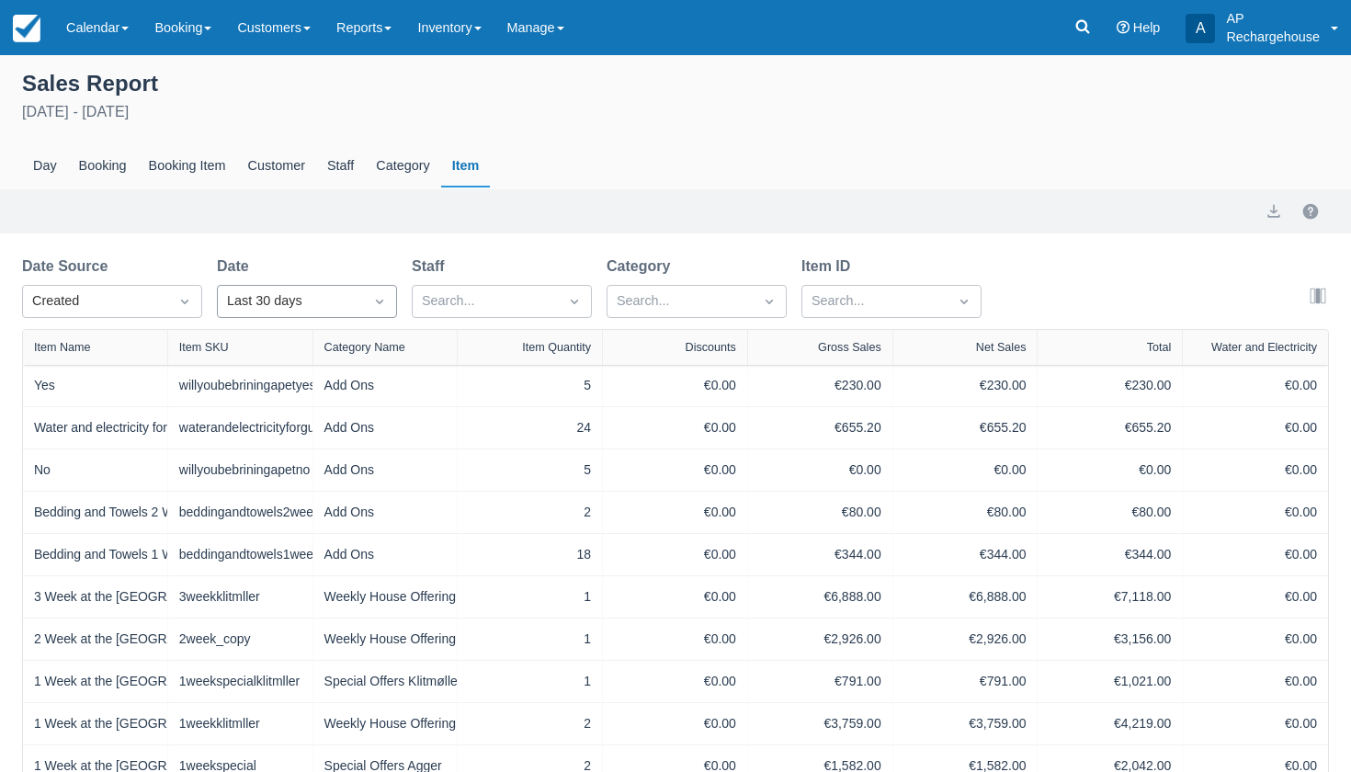
click at [291, 307] on div "Last 30 days" at bounding box center [290, 301] width 127 height 20
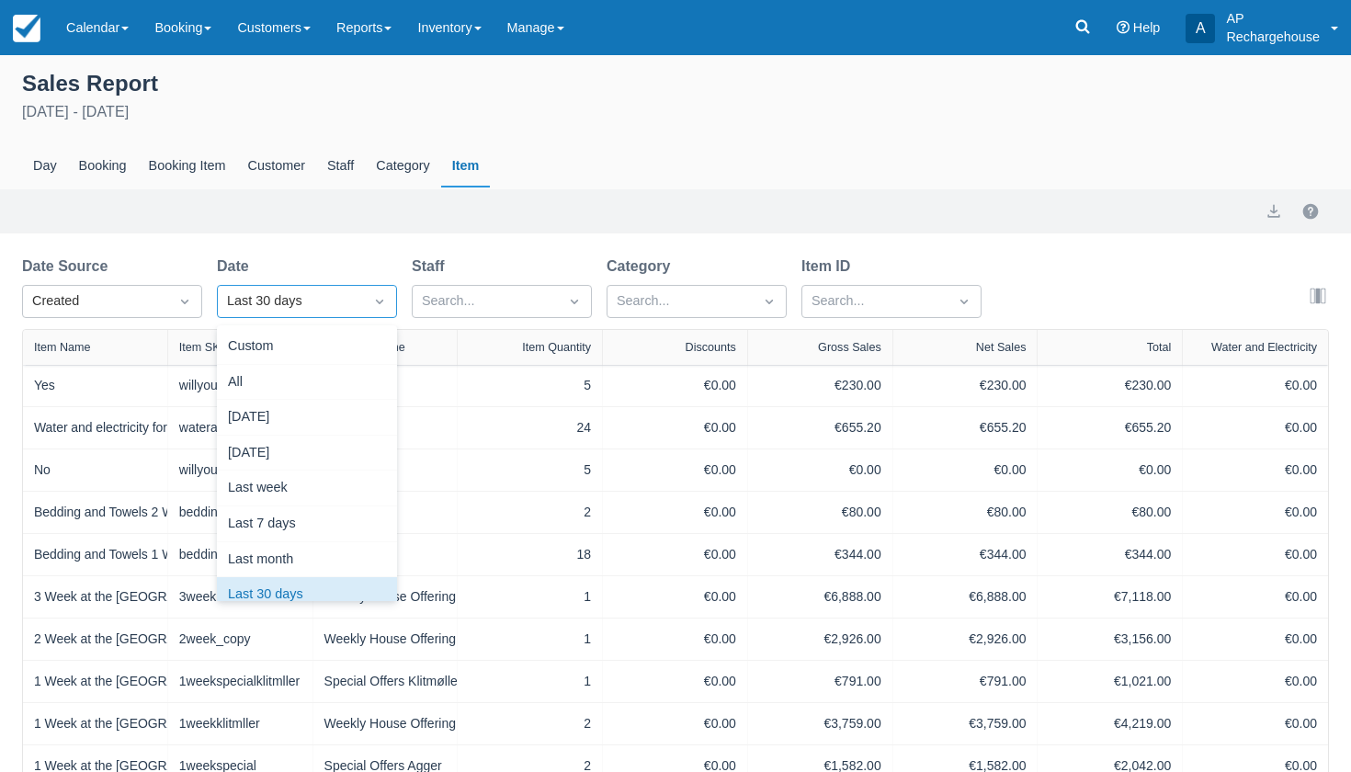
scroll to position [17, 0]
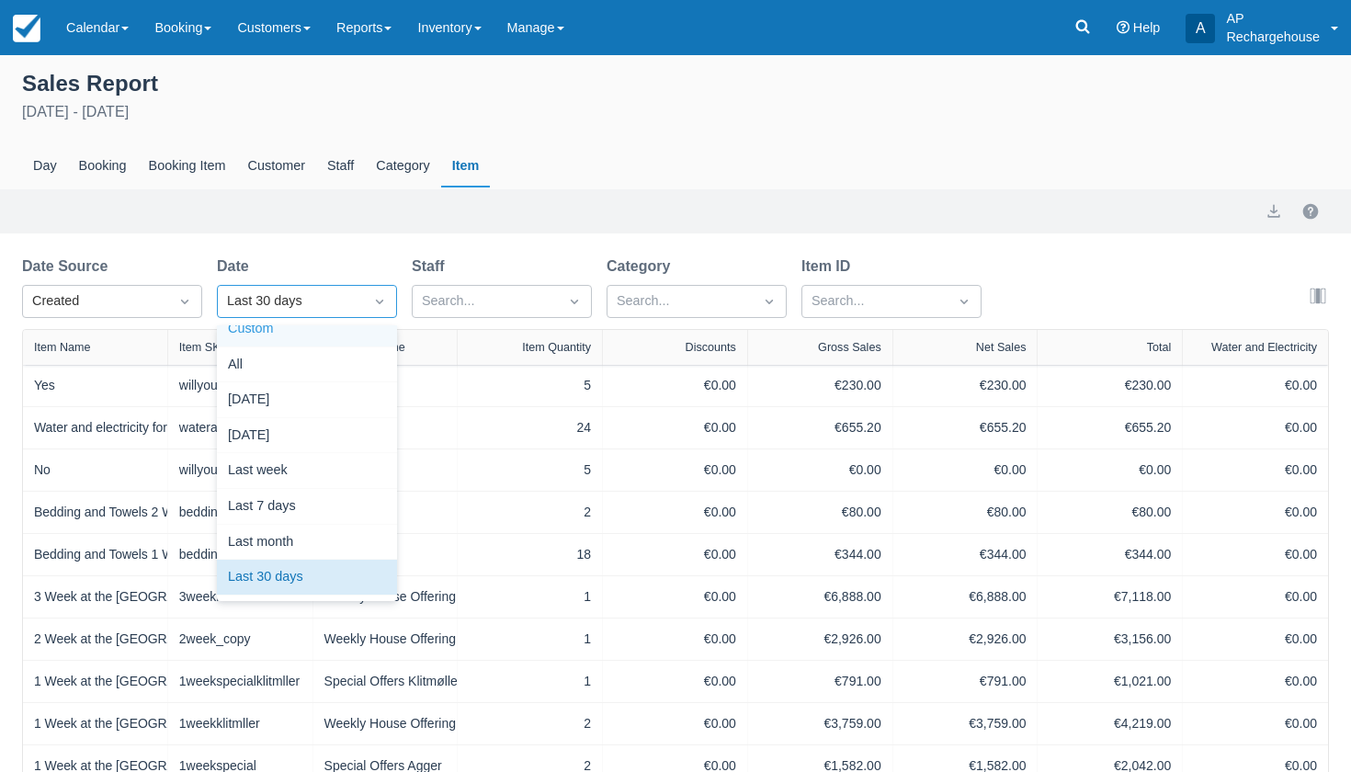
click at [275, 337] on div "Custom" at bounding box center [307, 330] width 180 height 36
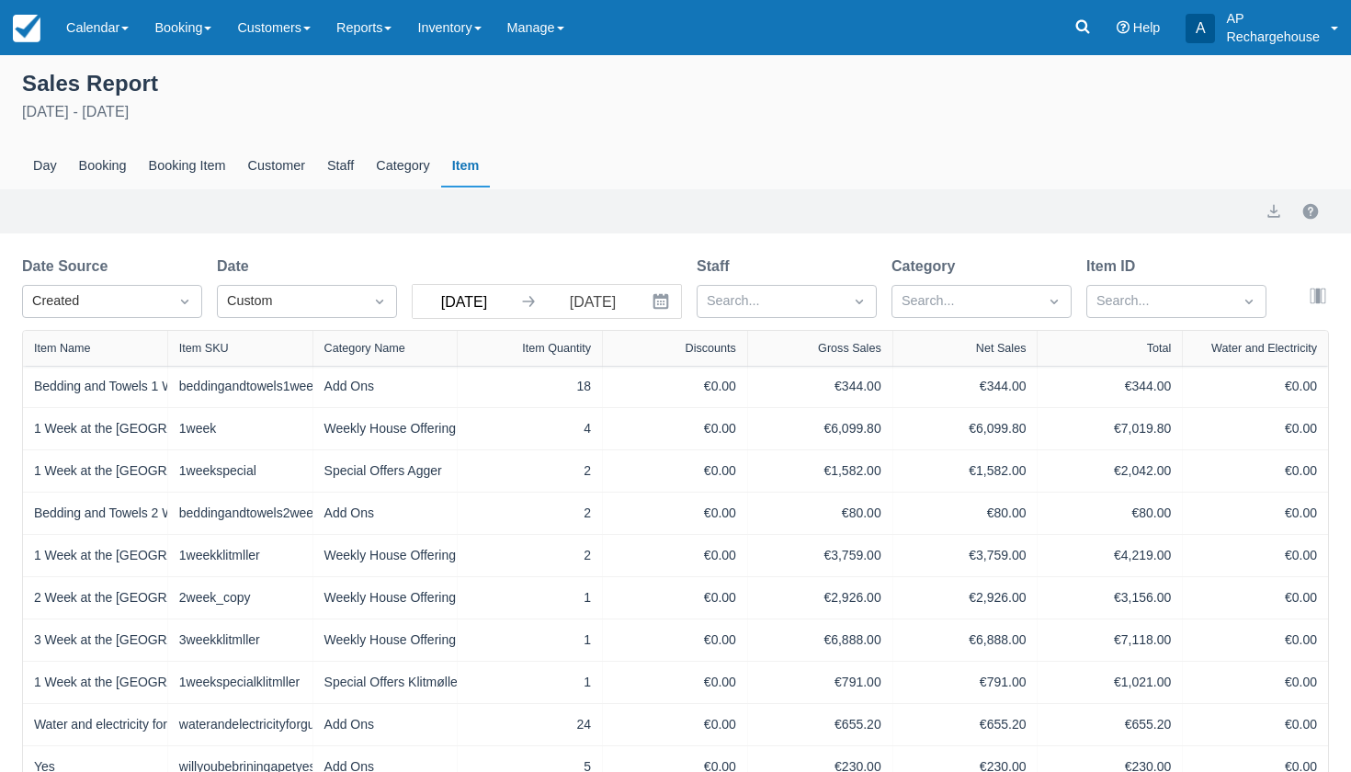
click at [446, 310] on input "[DATE]" at bounding box center [464, 301] width 103 height 33
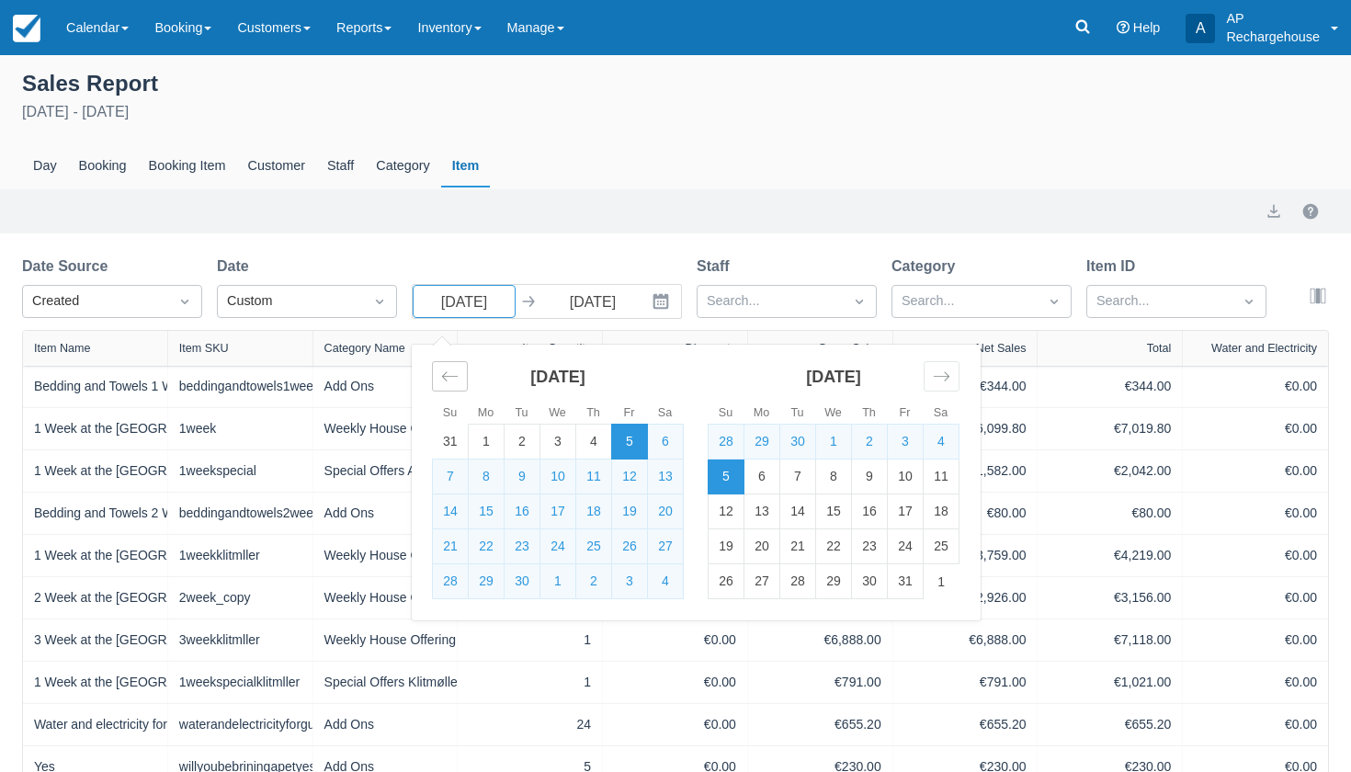
click at [452, 384] on icon "Move backward to switch to the previous month." at bounding box center [449, 376] width 17 height 17
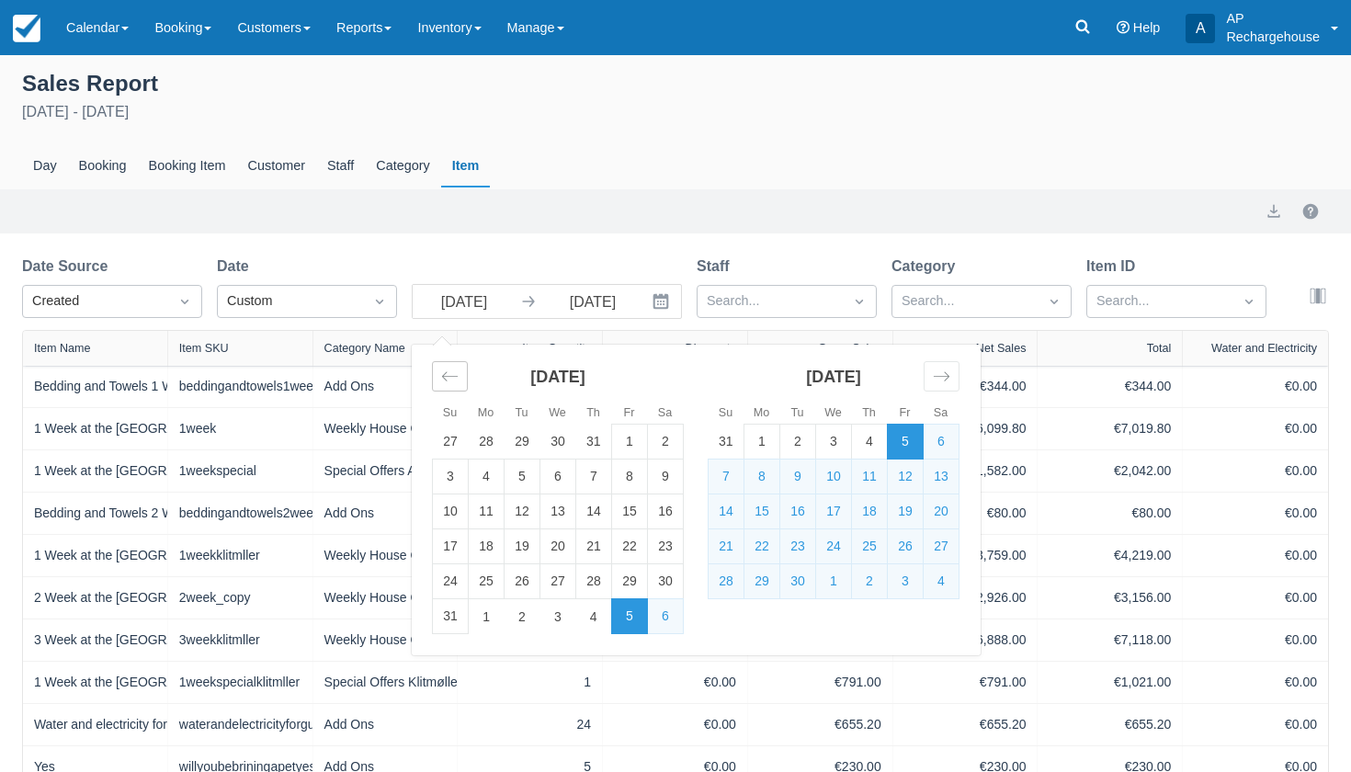
click at [452, 384] on icon "Move backward to switch to the previous month." at bounding box center [449, 376] width 17 height 17
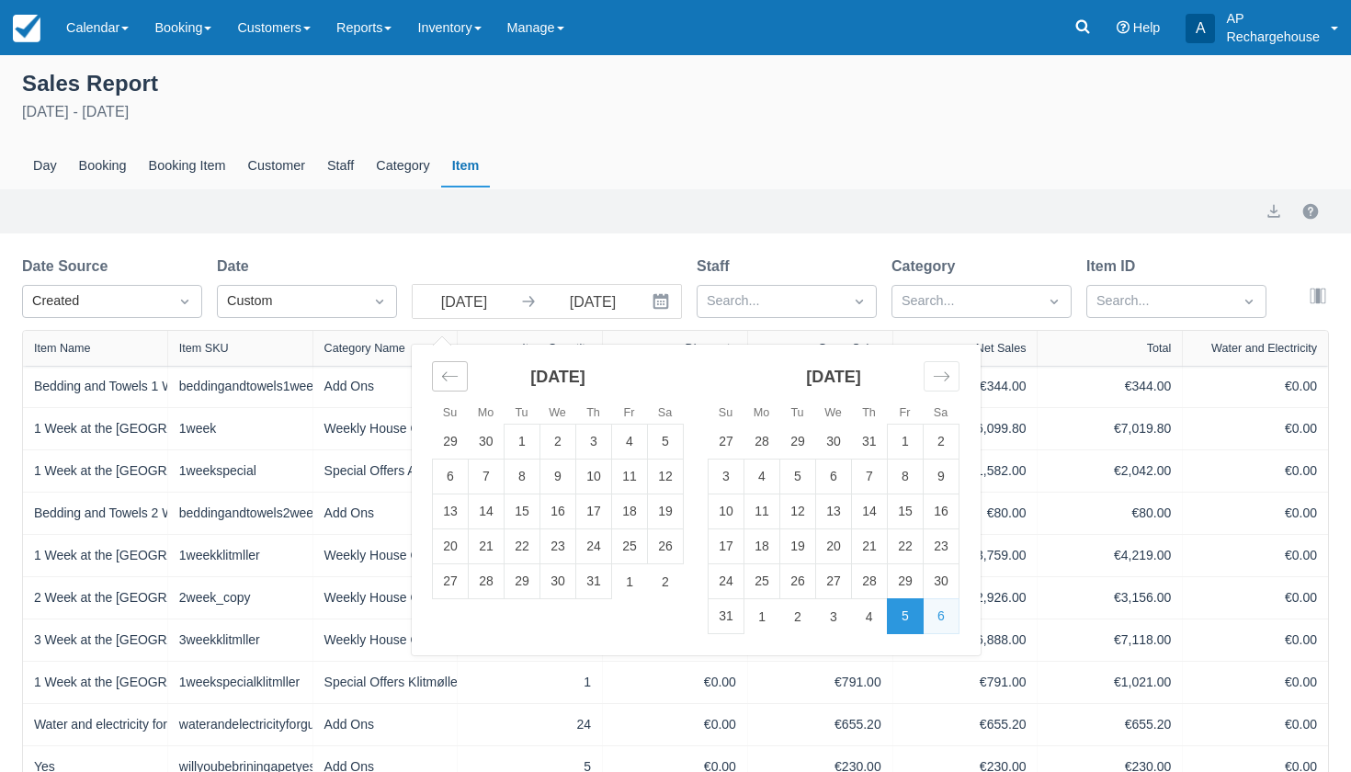
click at [452, 384] on icon "Move backward to switch to the previous month." at bounding box center [449, 376] width 17 height 17
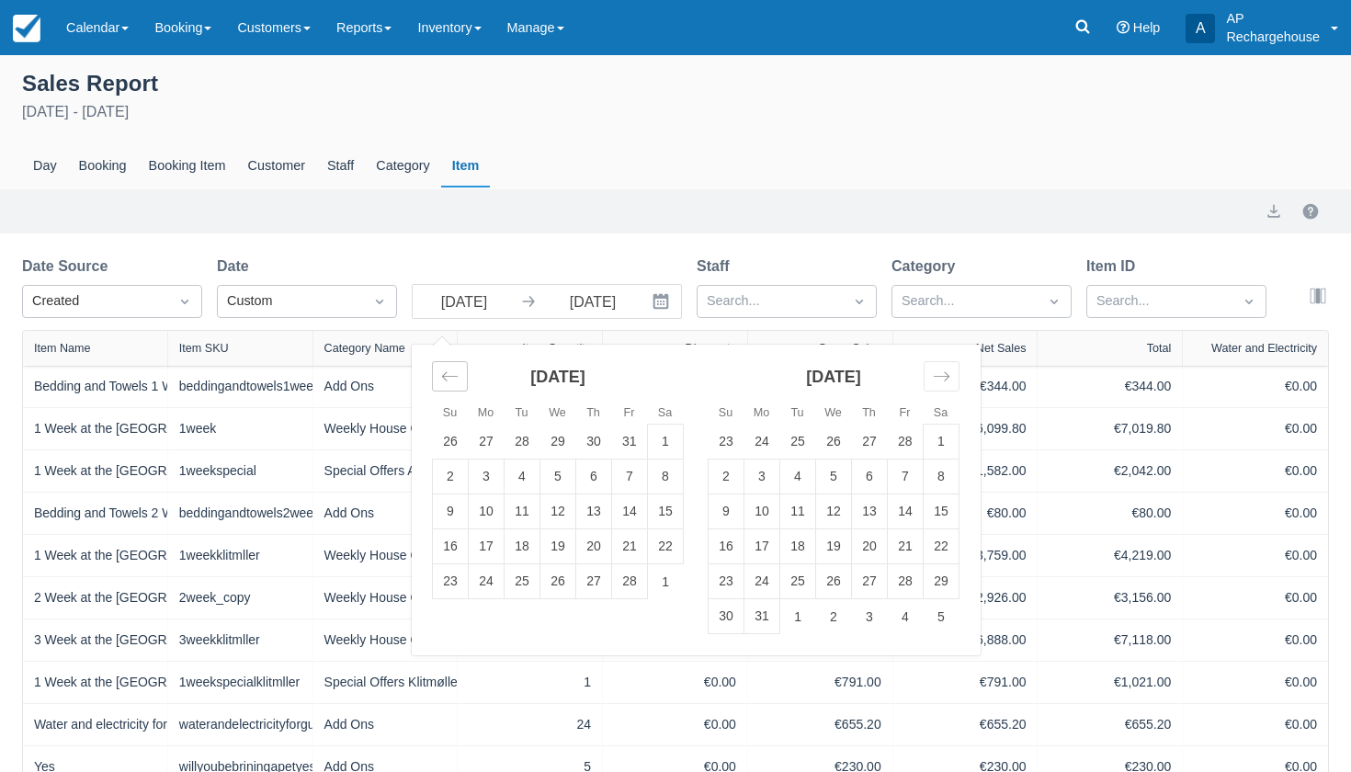
click at [452, 384] on icon "Move backward to switch to the previous month." at bounding box center [449, 376] width 17 height 17
click at [552, 438] on td "1" at bounding box center [558, 442] width 36 height 35
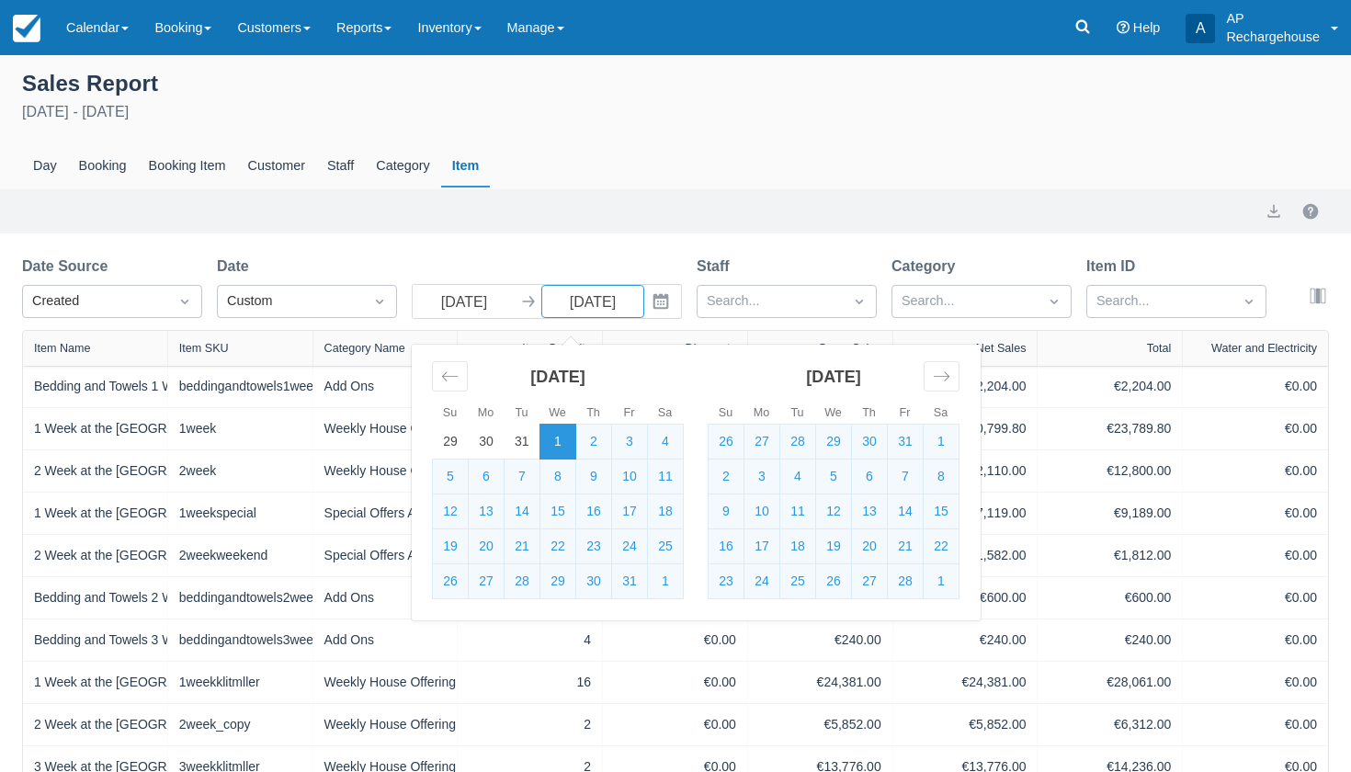
click at [801, 183] on div "Day Booking Booking Item Customer Staff Category Item" at bounding box center [675, 166] width 1307 height 42
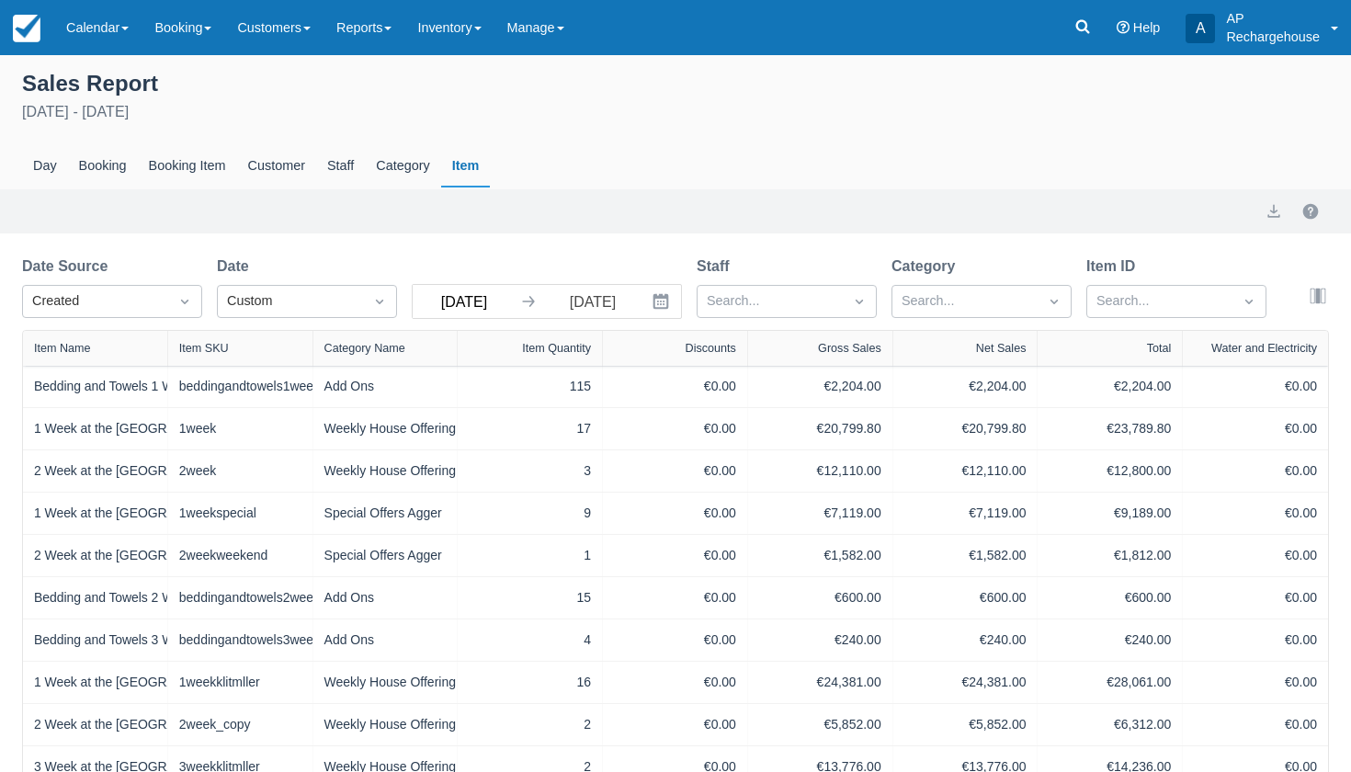
click at [494, 305] on input "Jan 01 25" at bounding box center [464, 301] width 103 height 33
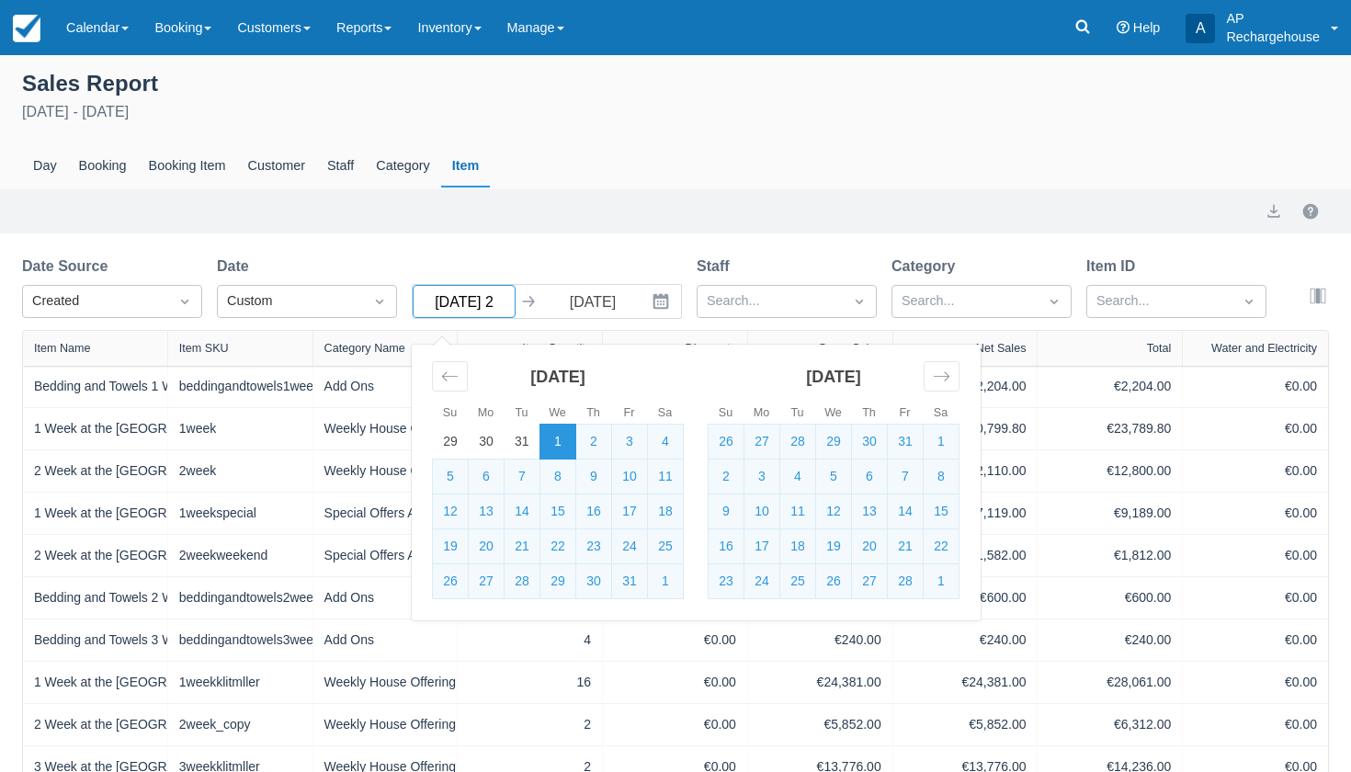
type input "Jan 01 24"
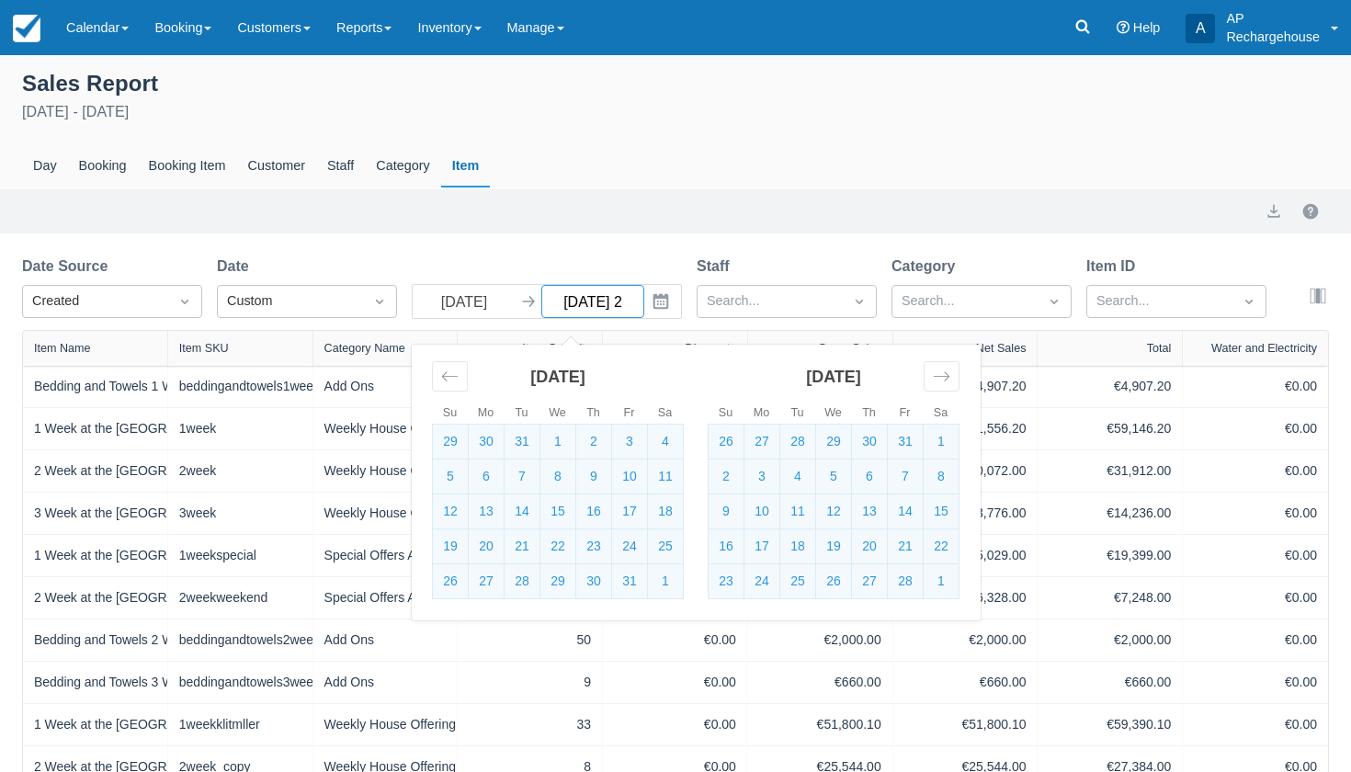
type input "[DATE]"
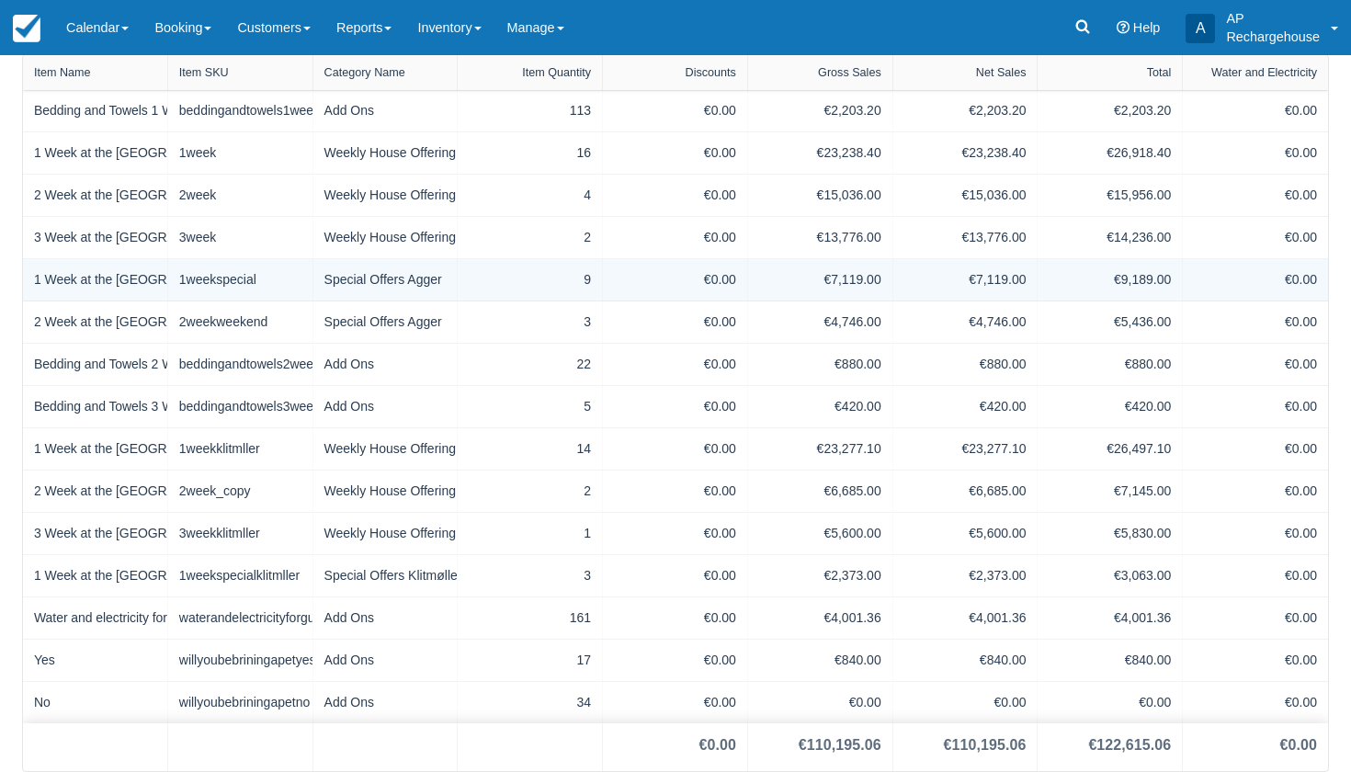
scroll to position [278, 0]
